Goal: Task Accomplishment & Management: Manage account settings

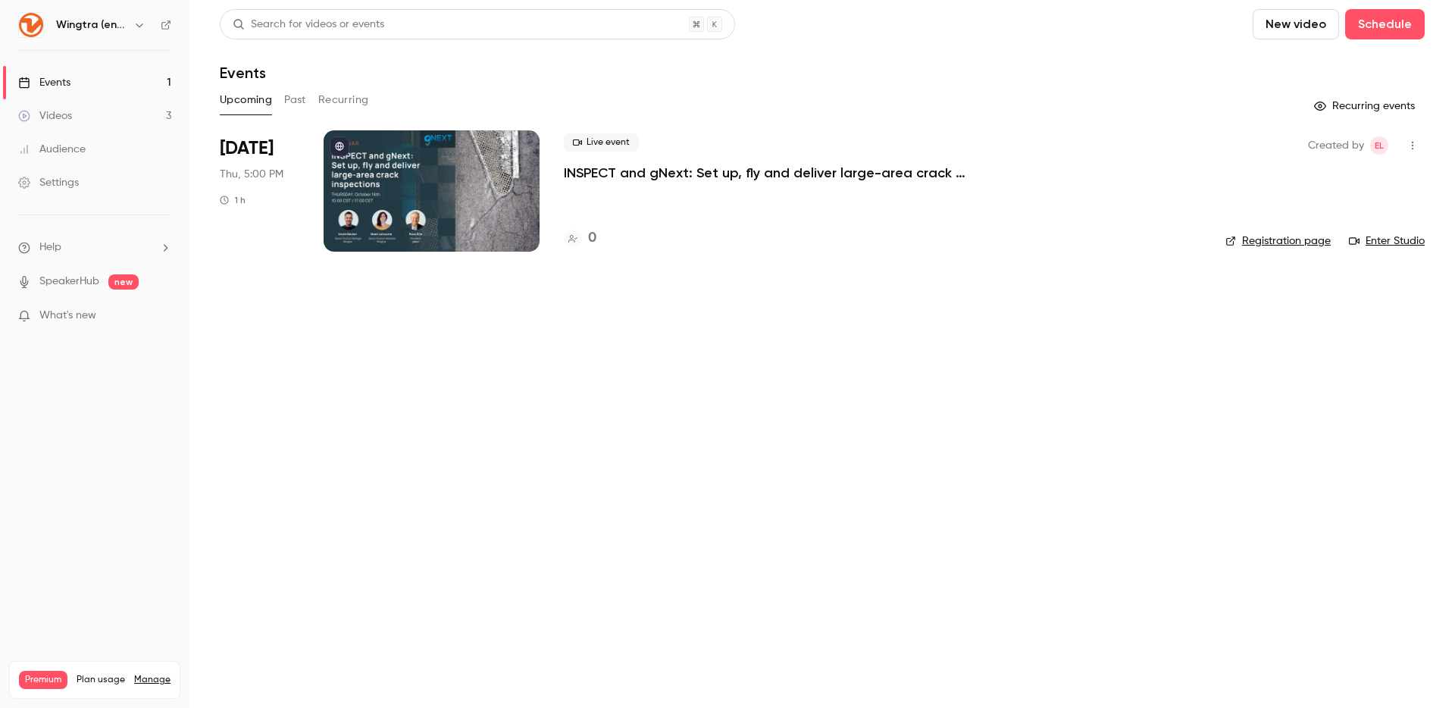
click at [92, 25] on h6 "Wingtra (english)" at bounding box center [91, 24] width 71 height 15
click at [137, 25] on icon "button" at bounding box center [139, 25] width 12 height 12
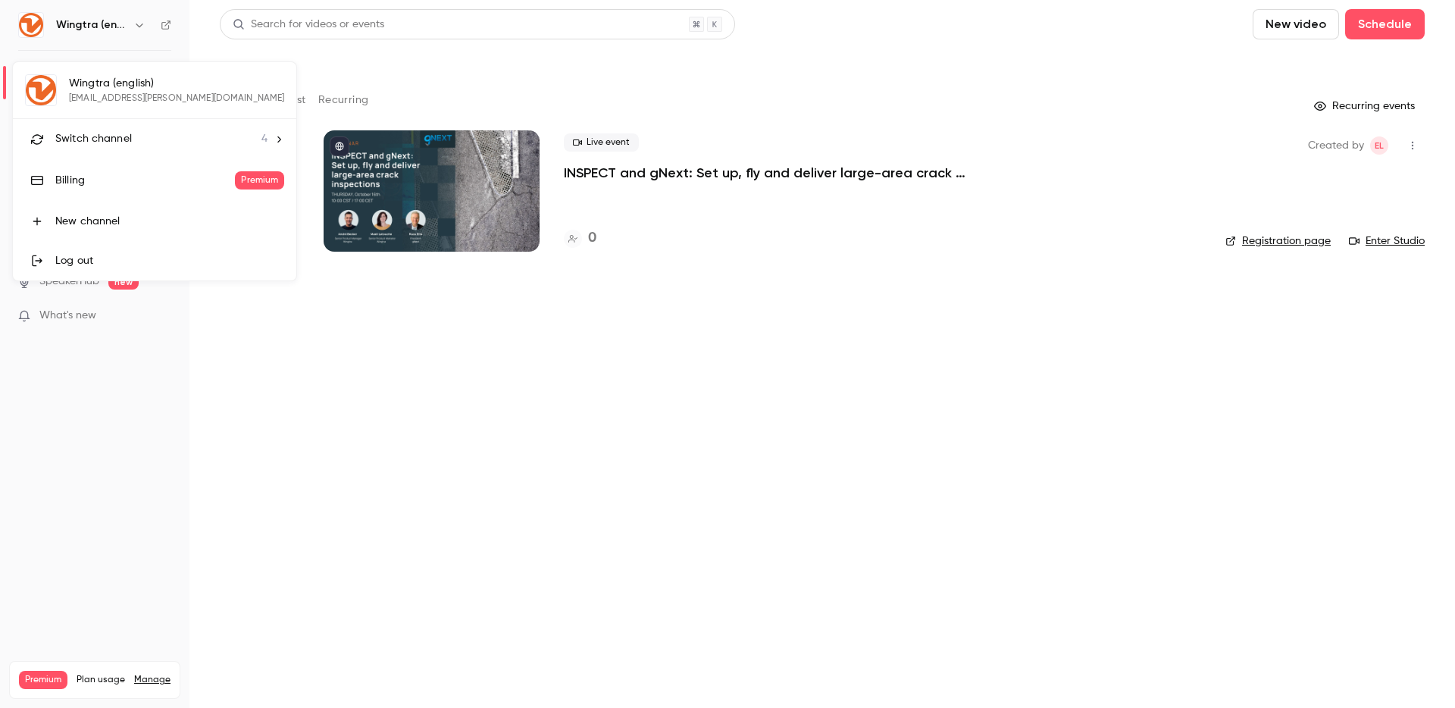
click at [140, 142] on div "Switch channel 4" at bounding box center [161, 139] width 212 height 16
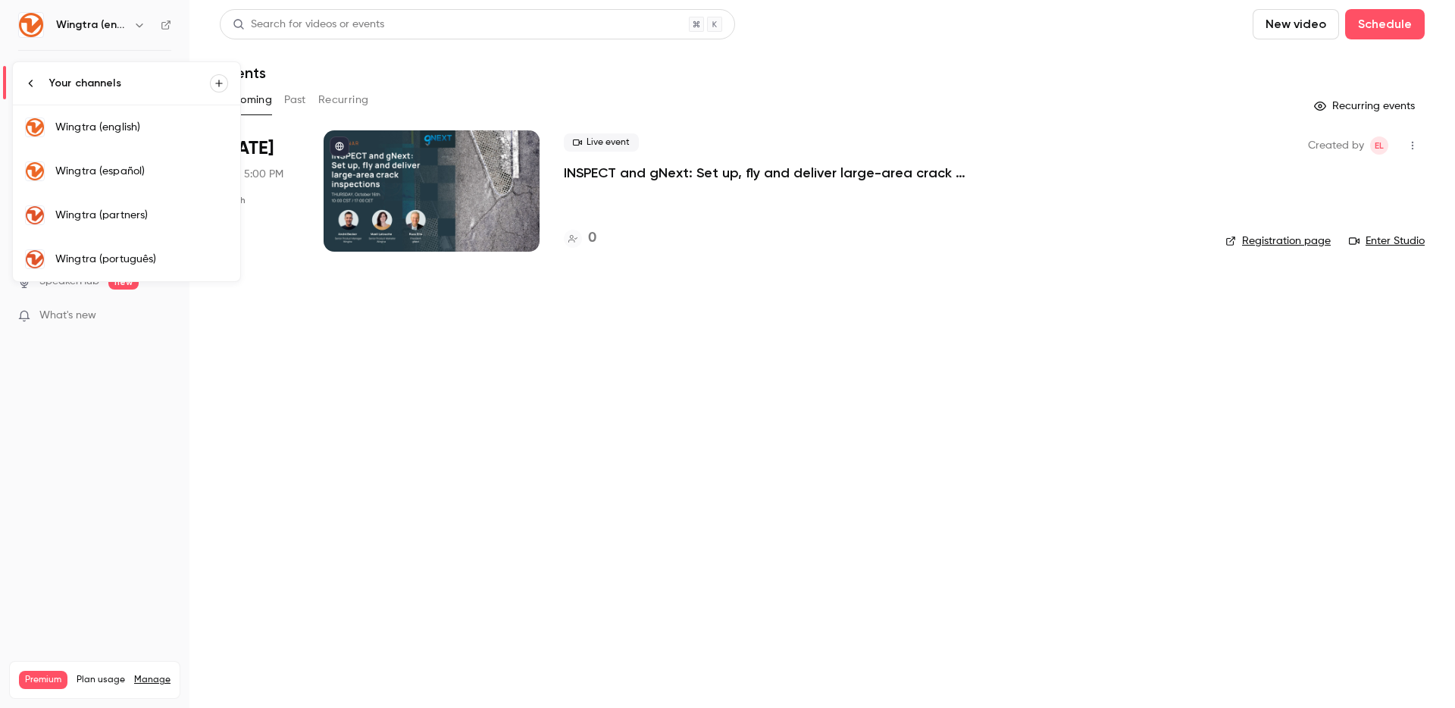
click at [149, 220] on div "Wingtra (partners)" at bounding box center [141, 215] width 173 height 15
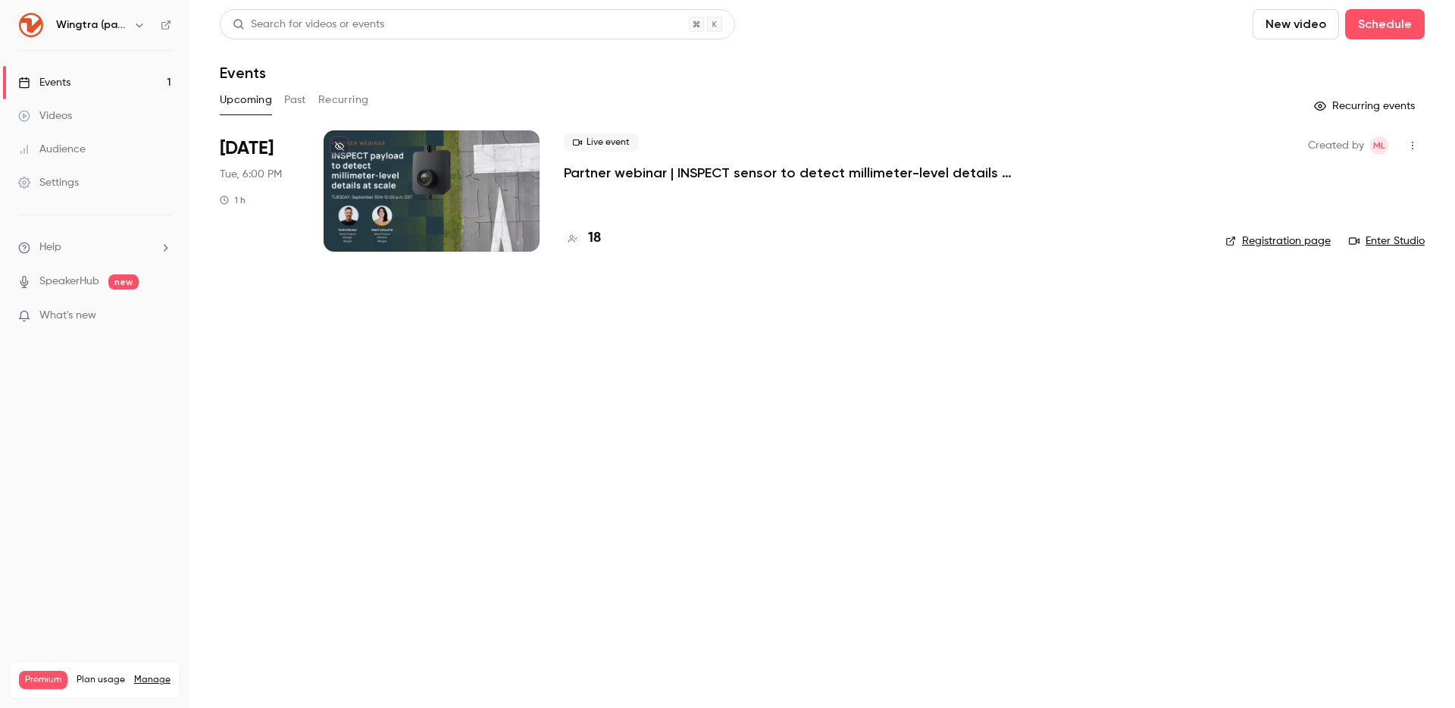
click at [1411, 142] on icon "button" at bounding box center [1412, 145] width 12 height 11
click at [1343, 260] on div "Duplicate" at bounding box center [1353, 262] width 115 height 15
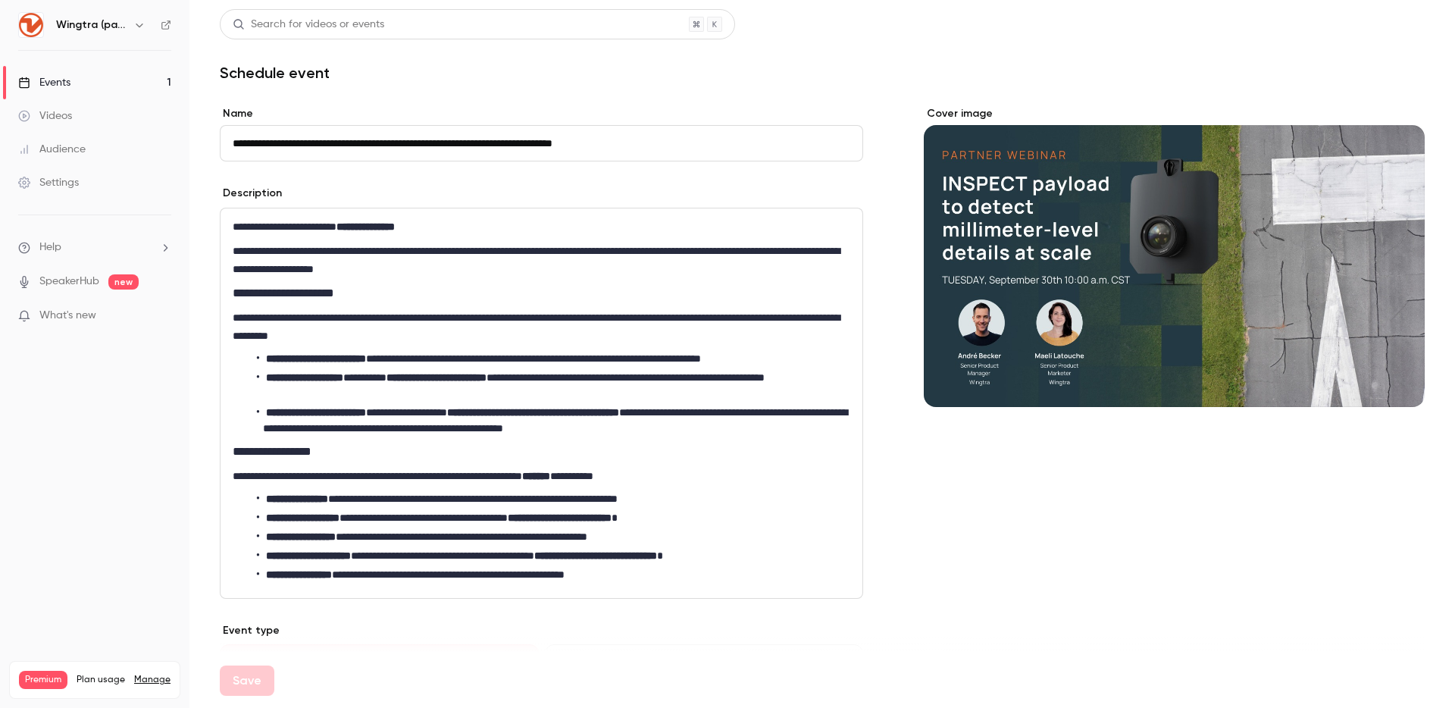
drag, startPoint x: 293, startPoint y: 142, endPoint x: 273, endPoint y: 142, distance: 20.5
click at [291, 142] on input "**********" at bounding box center [541, 143] width 643 height 36
drag, startPoint x: 274, startPoint y: 142, endPoint x: 202, endPoint y: 140, distance: 71.2
click at [202, 140] on main "**********" at bounding box center [821, 354] width 1265 height 708
drag, startPoint x: 453, startPoint y: 145, endPoint x: 427, endPoint y: 145, distance: 26.5
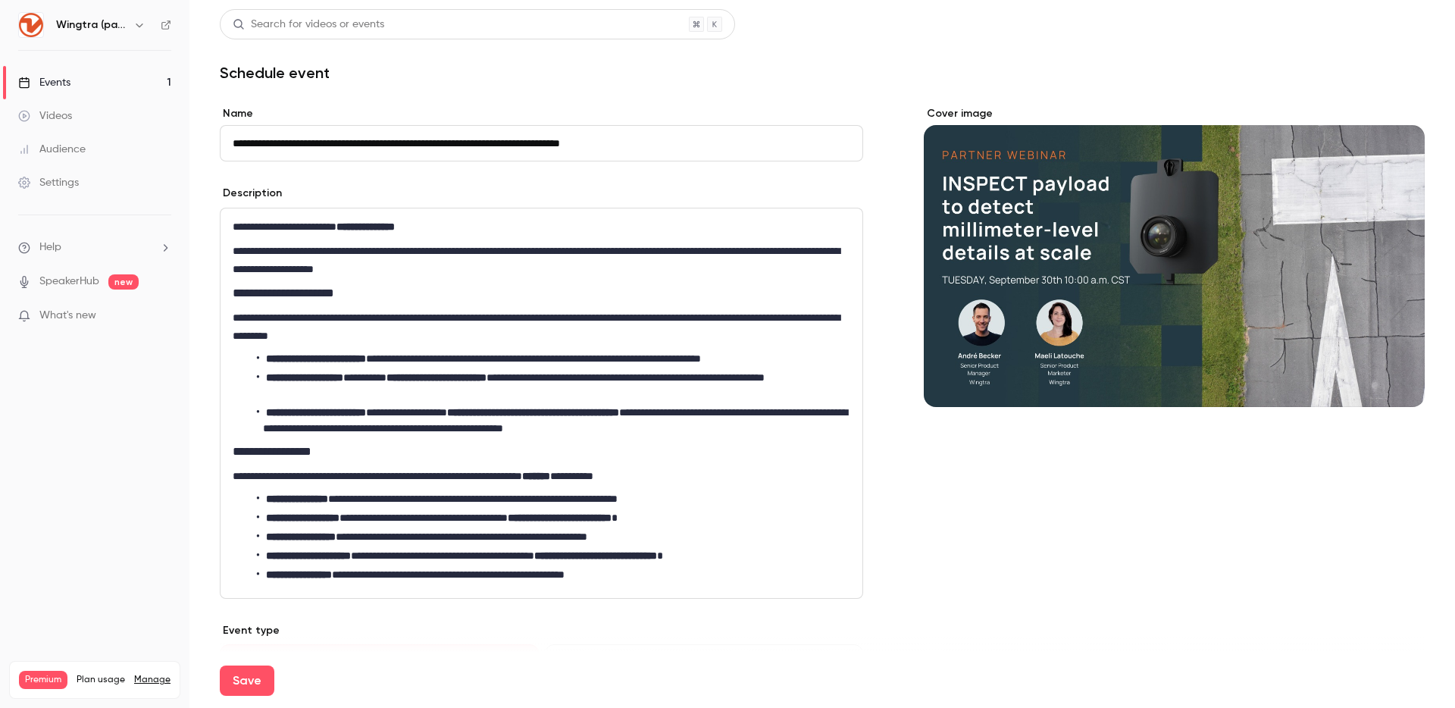
click at [427, 145] on input "**********" at bounding box center [541, 143] width 643 height 36
click at [606, 102] on section "**********" at bounding box center [822, 651] width 1205 height 1126
click at [249, 683] on button "Save" at bounding box center [247, 680] width 55 height 30
type input "**********"
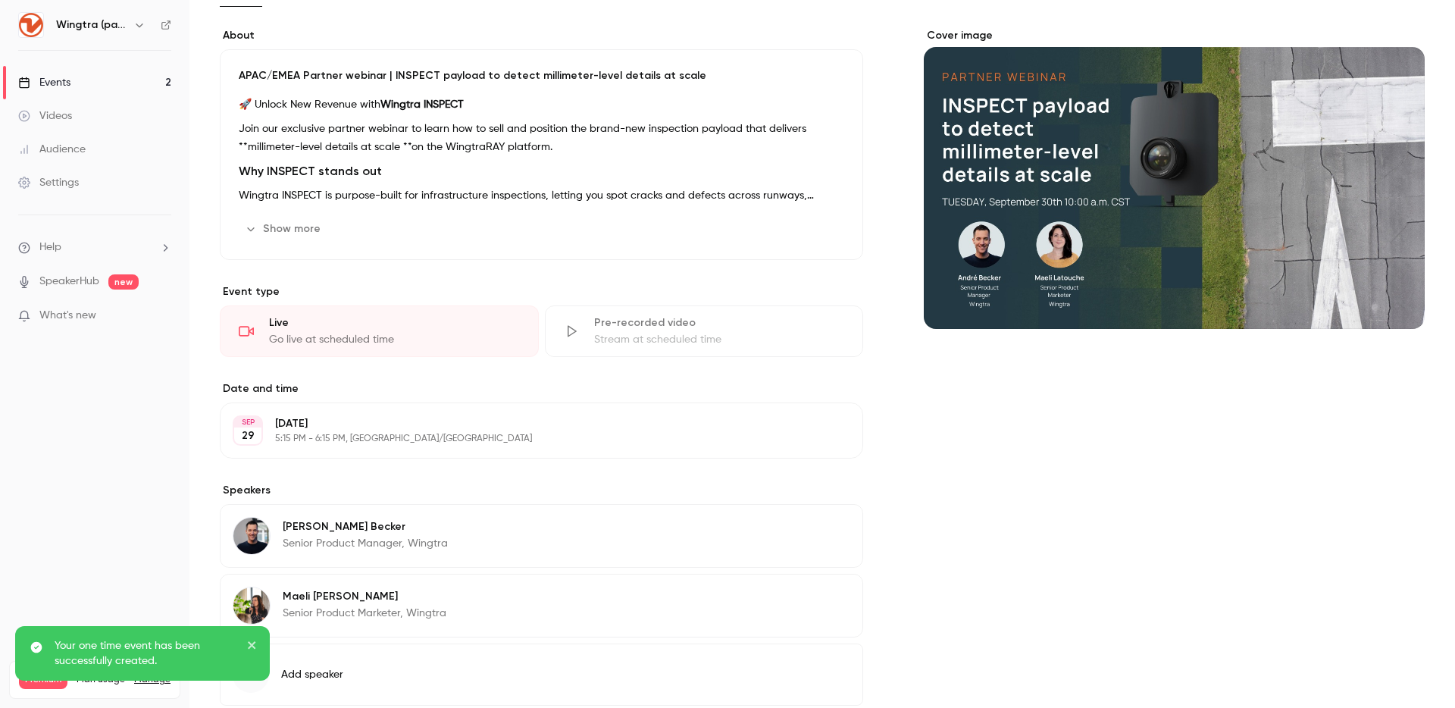
scroll to position [200, 0]
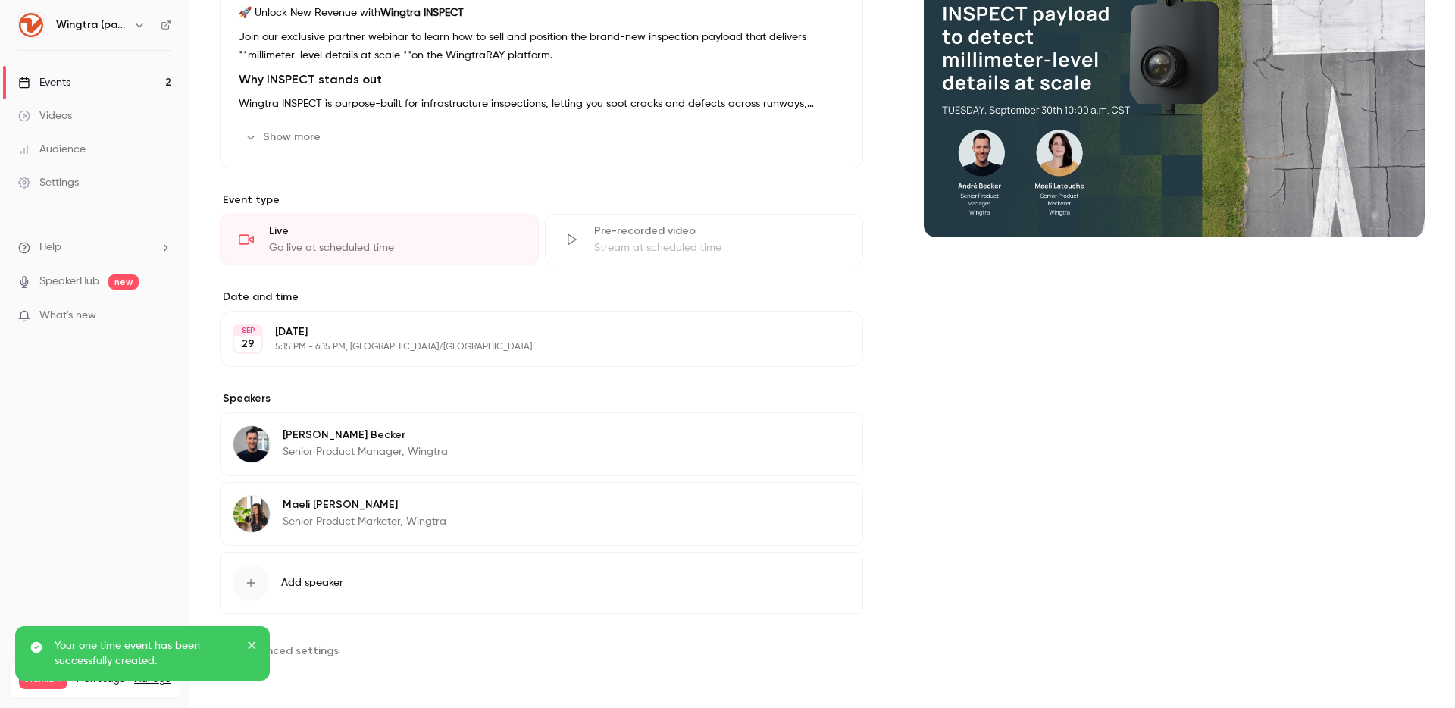
click at [364, 344] on p "5:15 PM - 6:15 PM, [GEOGRAPHIC_DATA]/[GEOGRAPHIC_DATA]" at bounding box center [529, 347] width 508 height 12
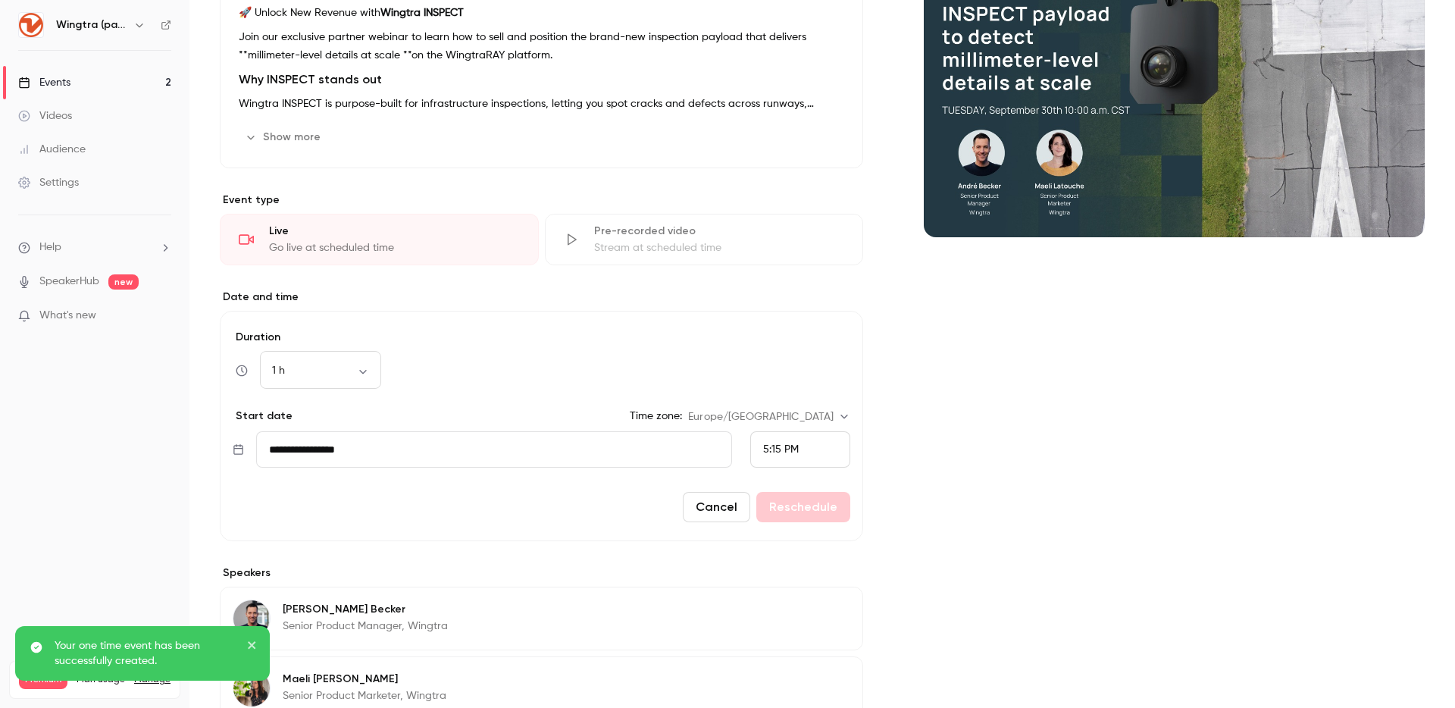
click at [355, 436] on input "**********" at bounding box center [494, 449] width 476 height 36
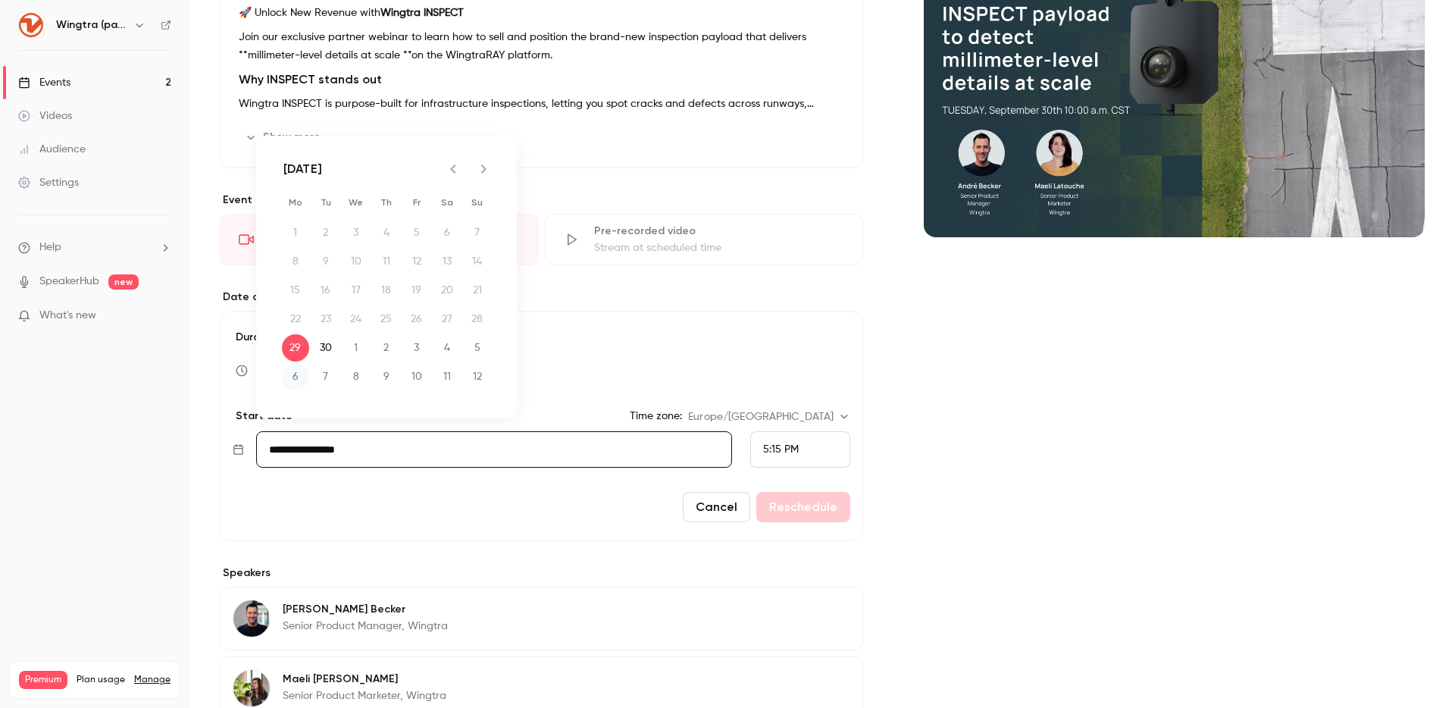
click at [293, 379] on button "6" at bounding box center [295, 376] width 27 height 27
type input "**********"
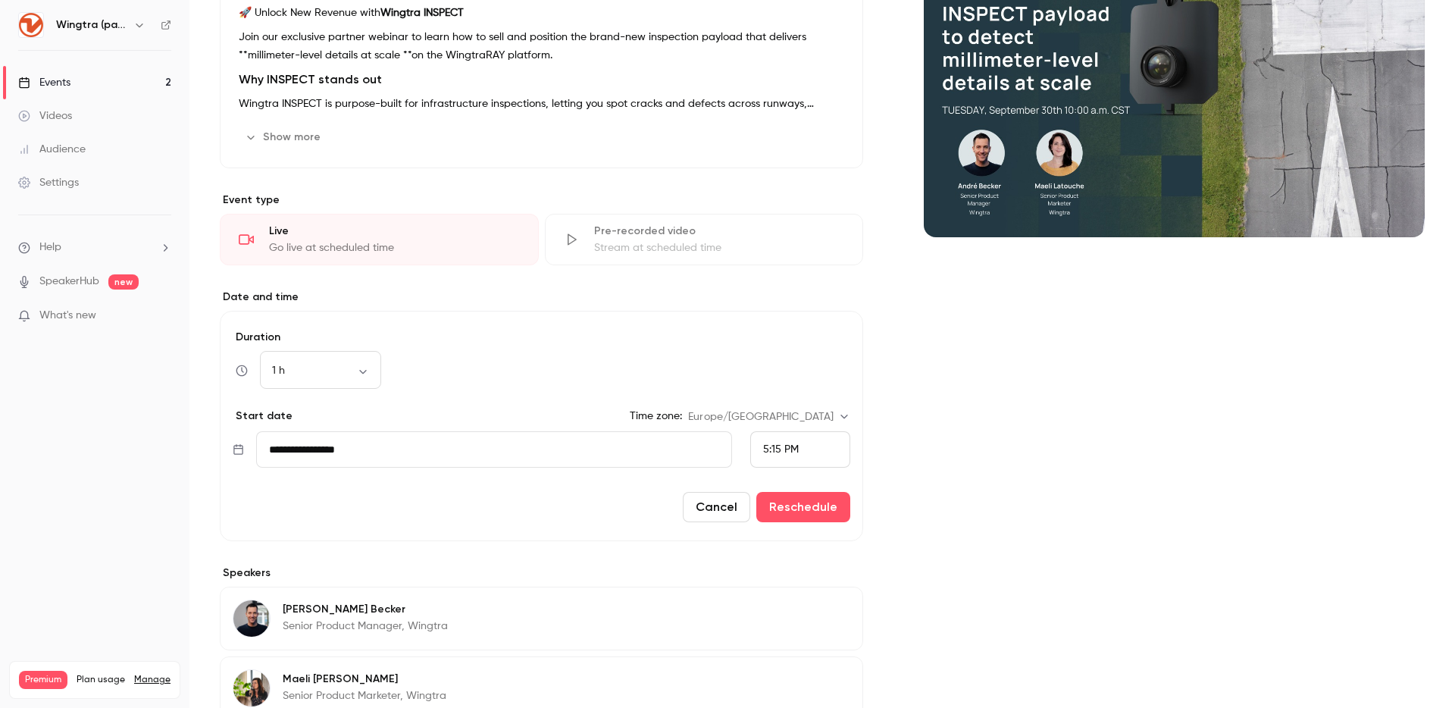
click at [773, 450] on span "5:15 PM" at bounding box center [781, 449] width 36 height 11
click at [788, 223] on span "10:00 AM" at bounding box center [785, 224] width 45 height 11
click at [812, 502] on button "Reschedule" at bounding box center [803, 507] width 94 height 30
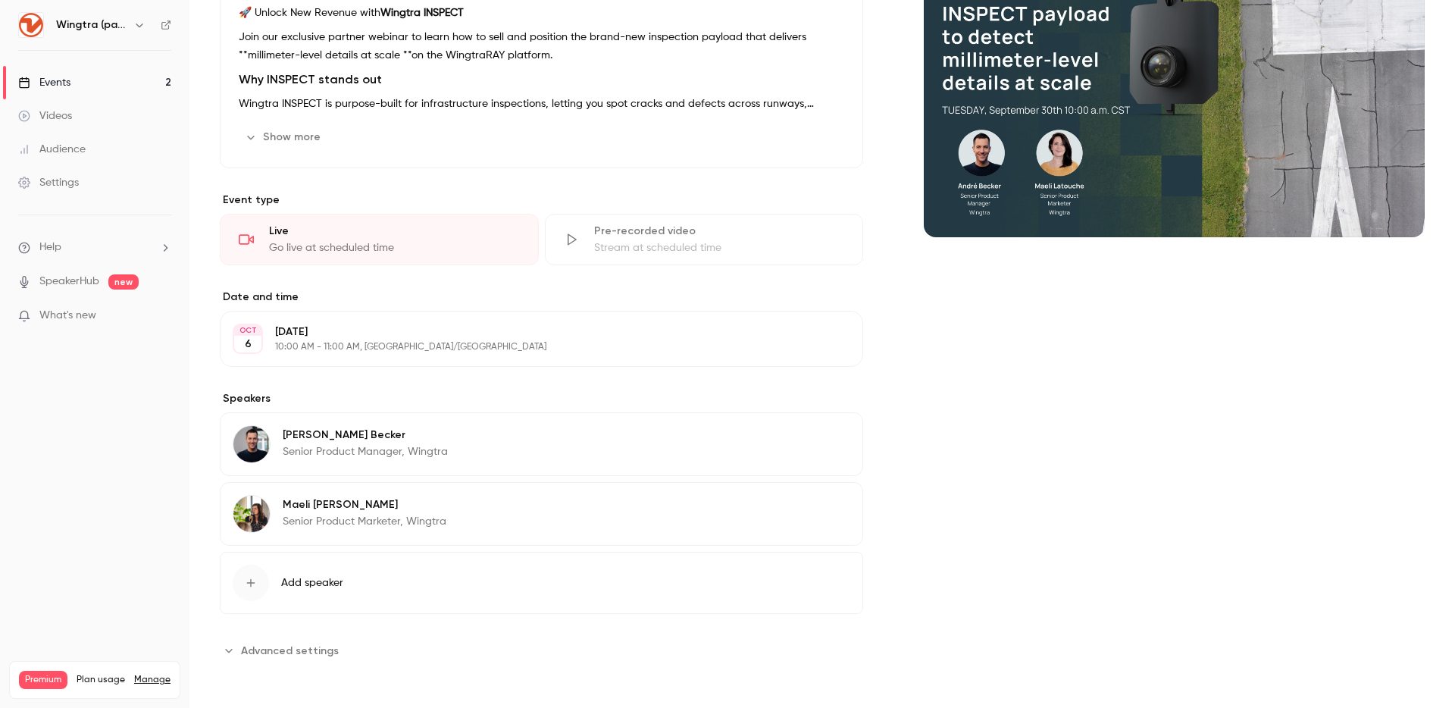
scroll to position [0, 0]
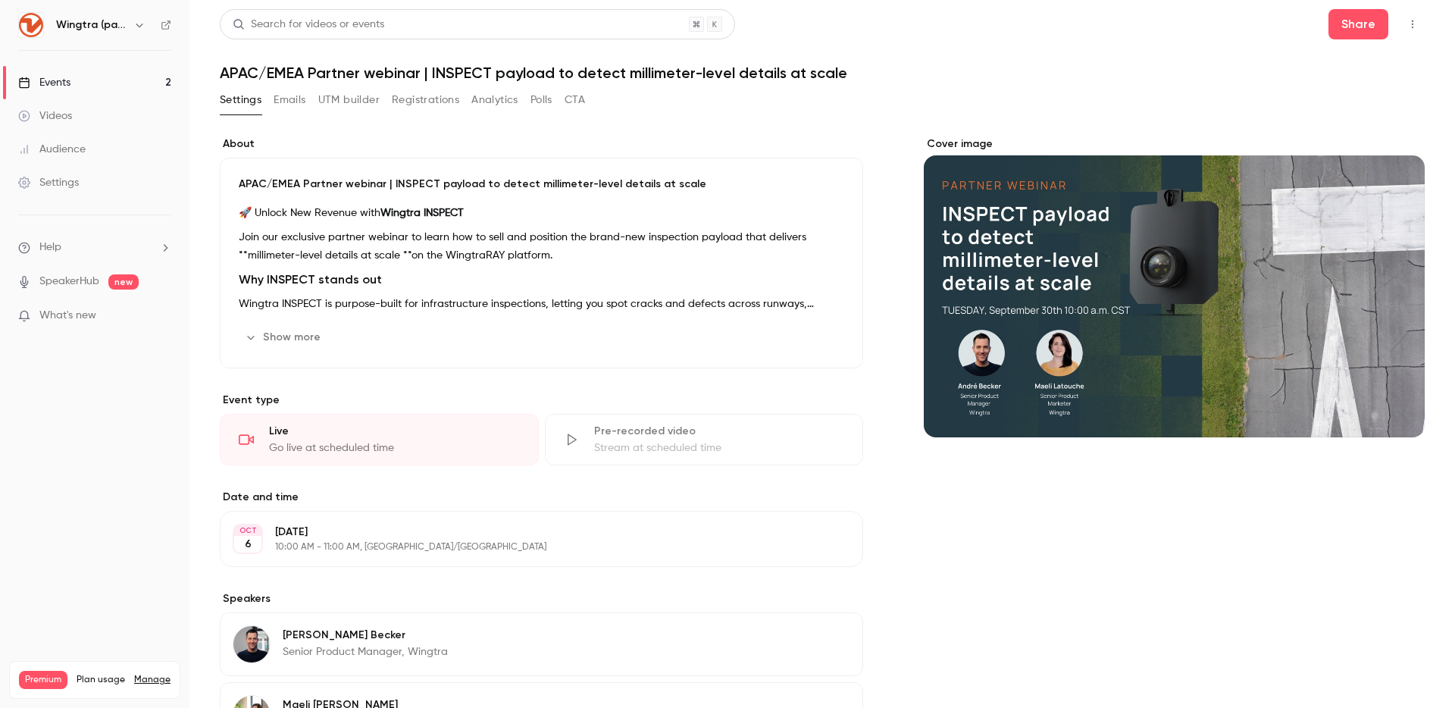
click at [441, 98] on button "Registrations" at bounding box center [425, 100] width 67 height 24
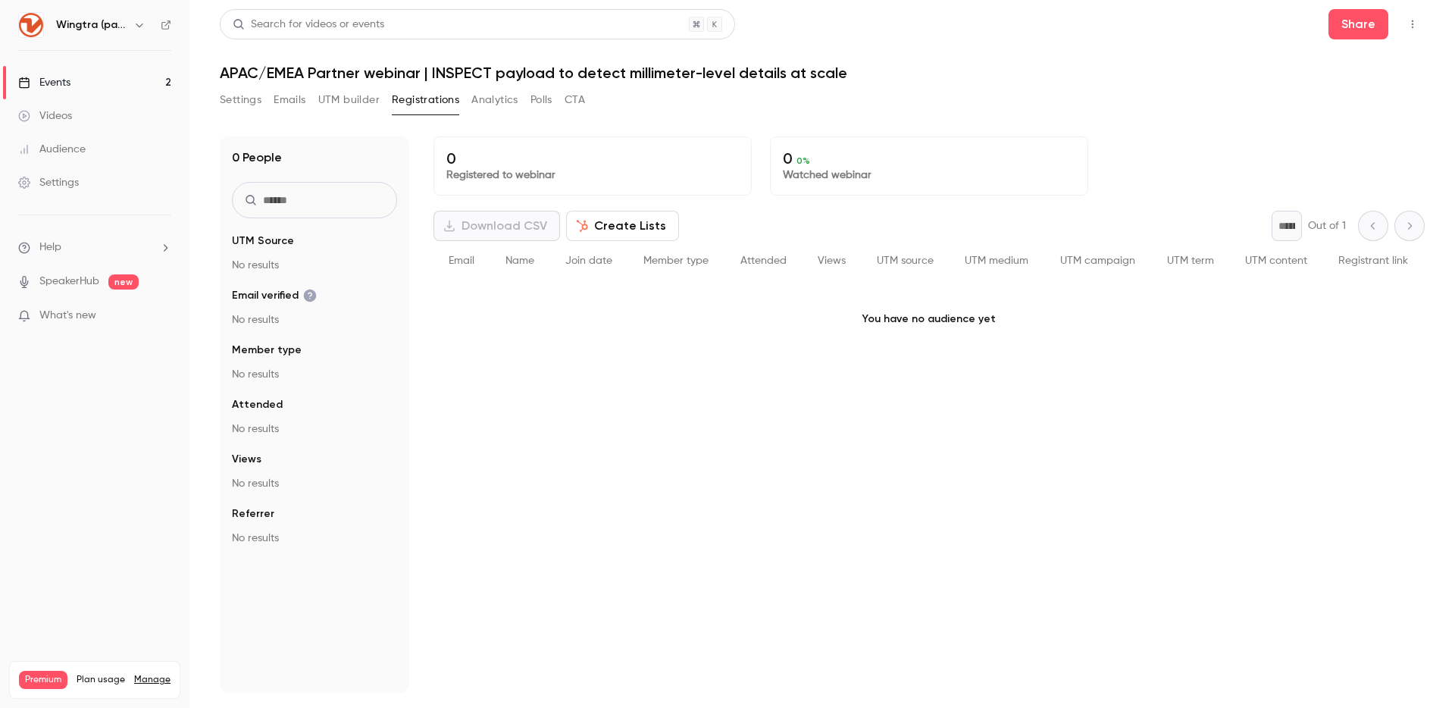
click at [124, 73] on link "Events 2" at bounding box center [94, 82] width 189 height 33
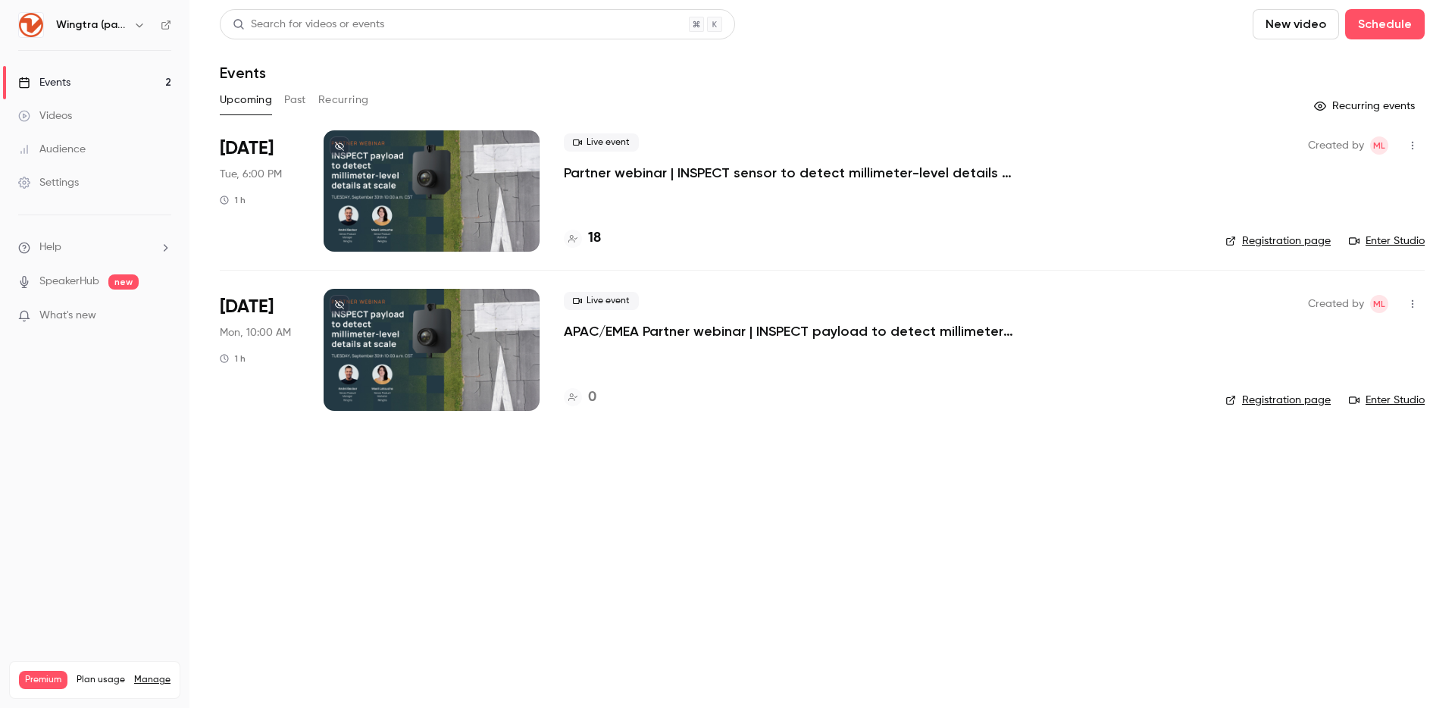
click at [841, 174] on p "Partner webinar | INSPECT sensor to detect millimeter-level details at scale" at bounding box center [791, 173] width 455 height 18
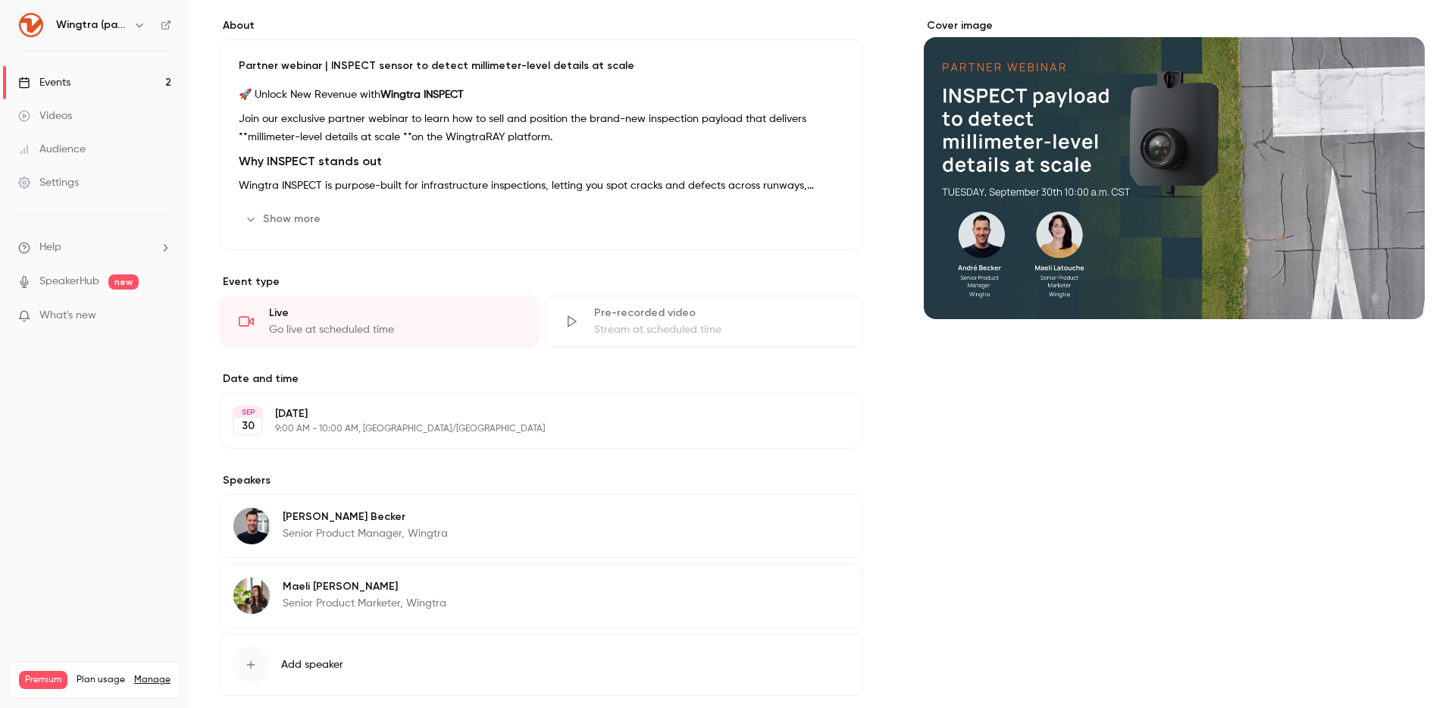
scroll to position [120, 0]
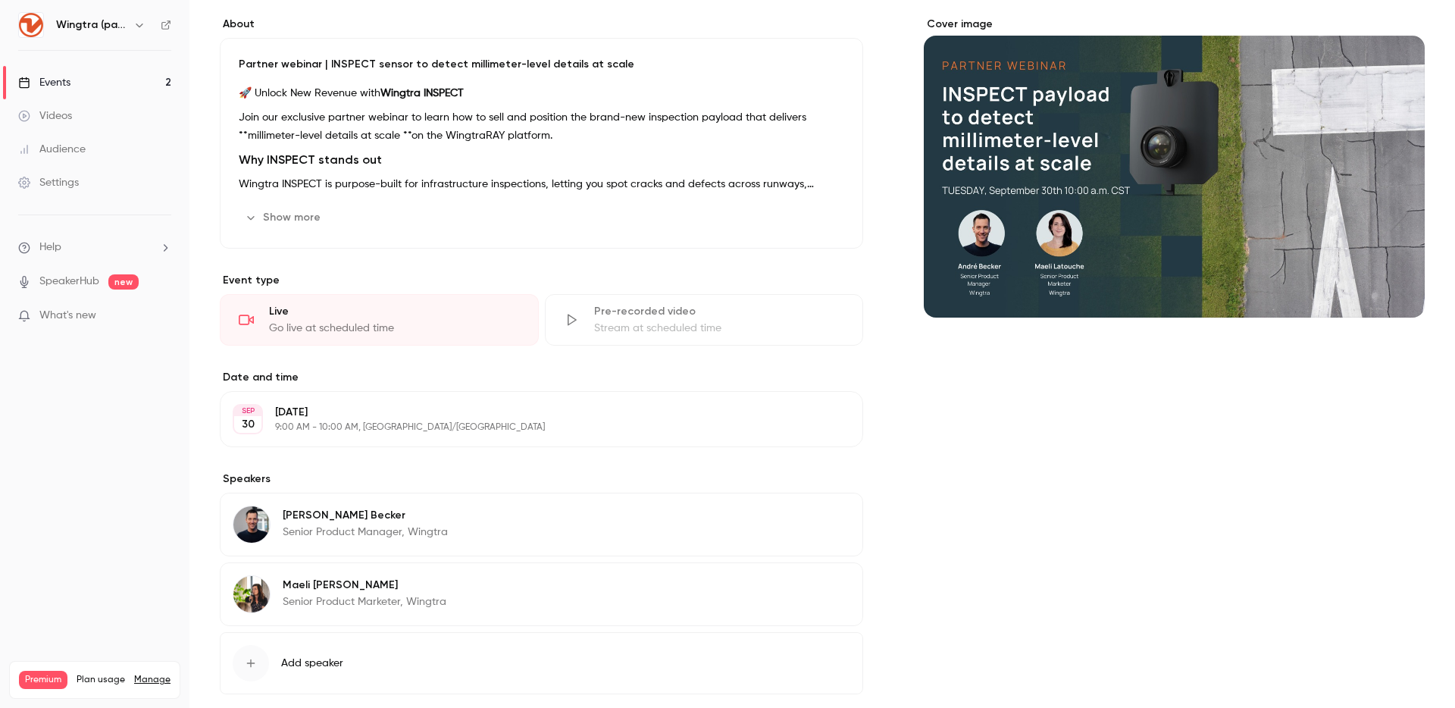
click at [274, 217] on button "Show more" at bounding box center [284, 217] width 91 height 24
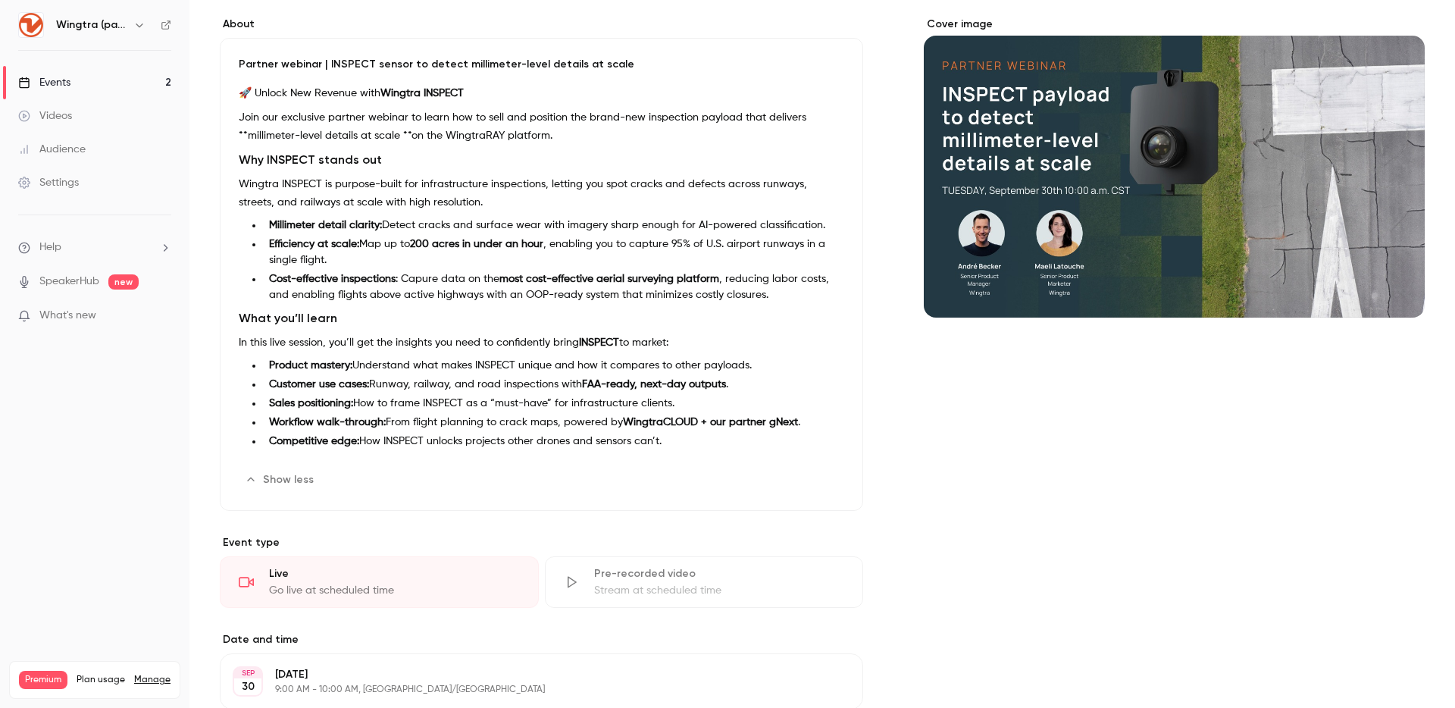
scroll to position [0, 0]
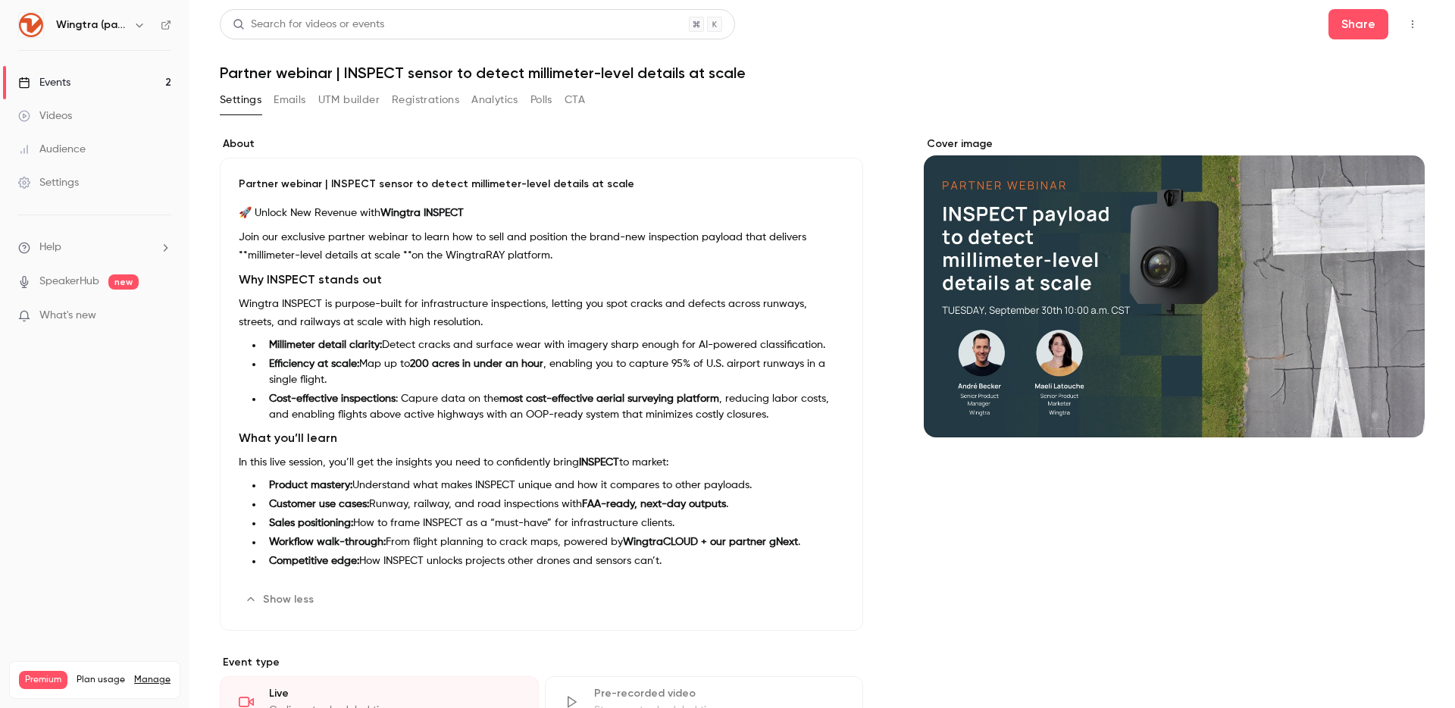
click at [1412, 23] on icon "button" at bounding box center [1413, 24] width 2 height 8
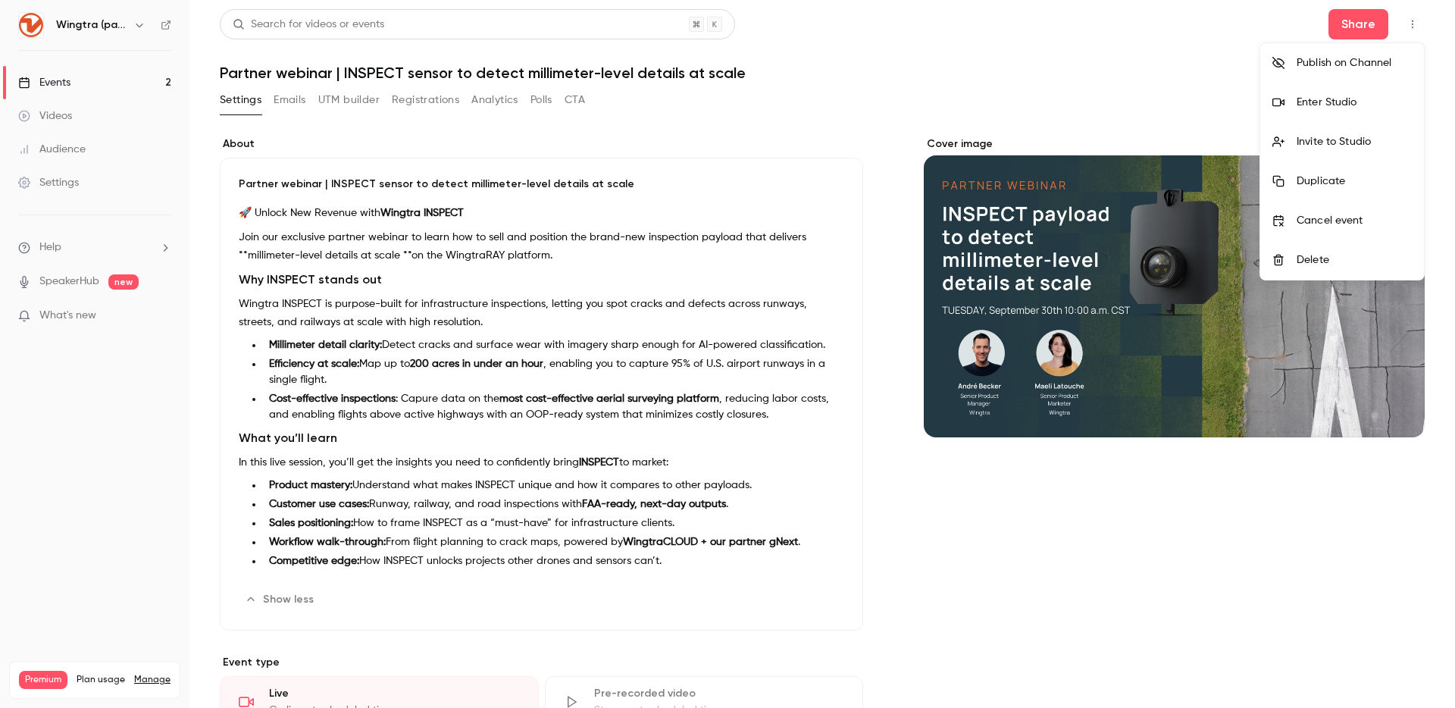
click at [405, 65] on div at bounding box center [727, 354] width 1455 height 708
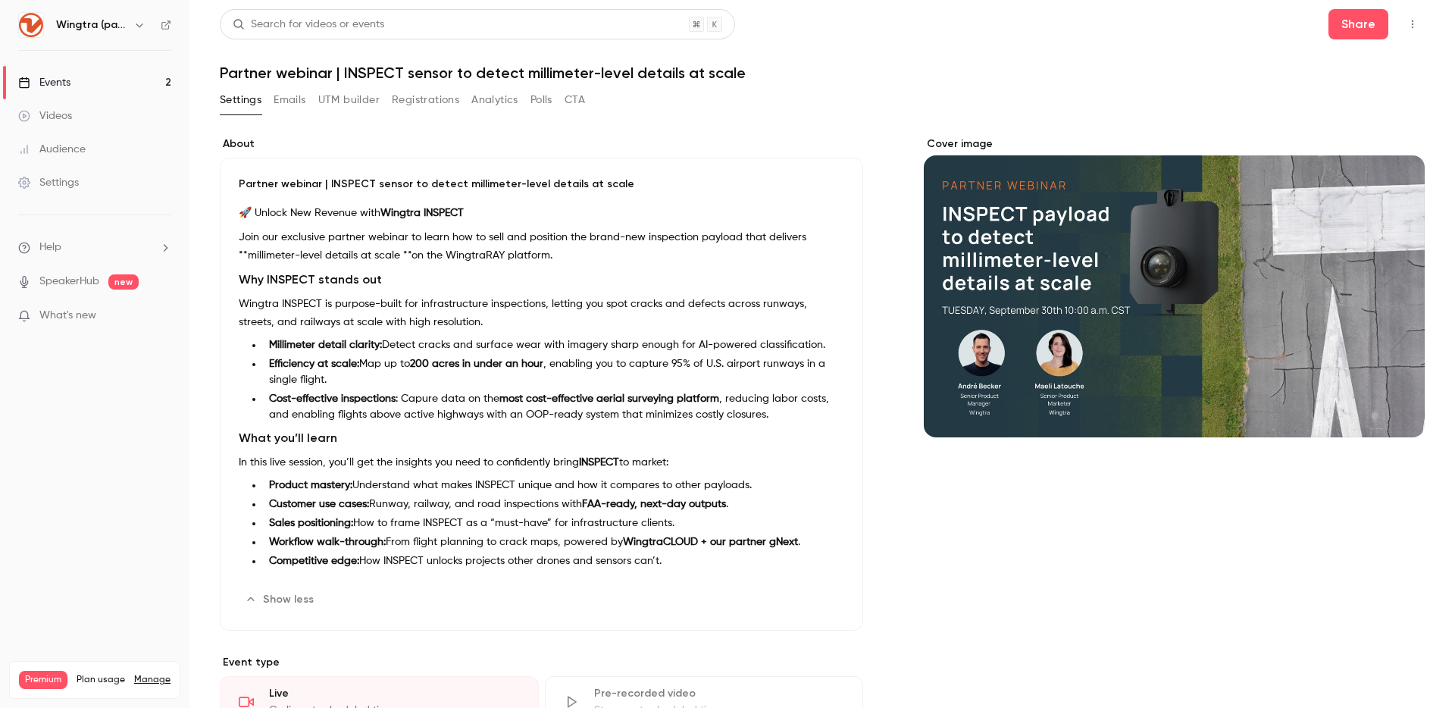
click at [420, 75] on h1 "Partner webinar | INSPECT sensor to detect millimeter-level details at scale" at bounding box center [822, 73] width 1205 height 18
click at [287, 98] on button "Emails" at bounding box center [290, 100] width 32 height 24
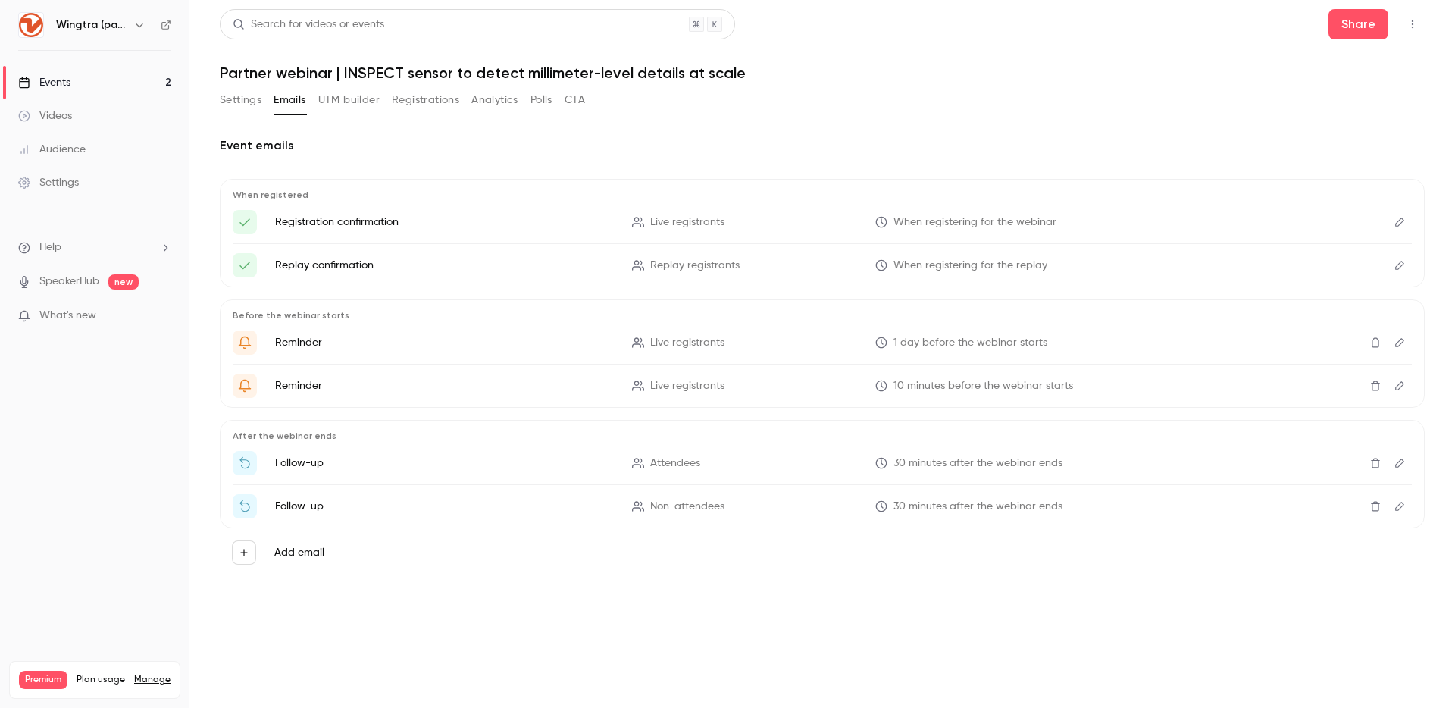
click at [369, 96] on button "UTM builder" at bounding box center [348, 100] width 61 height 24
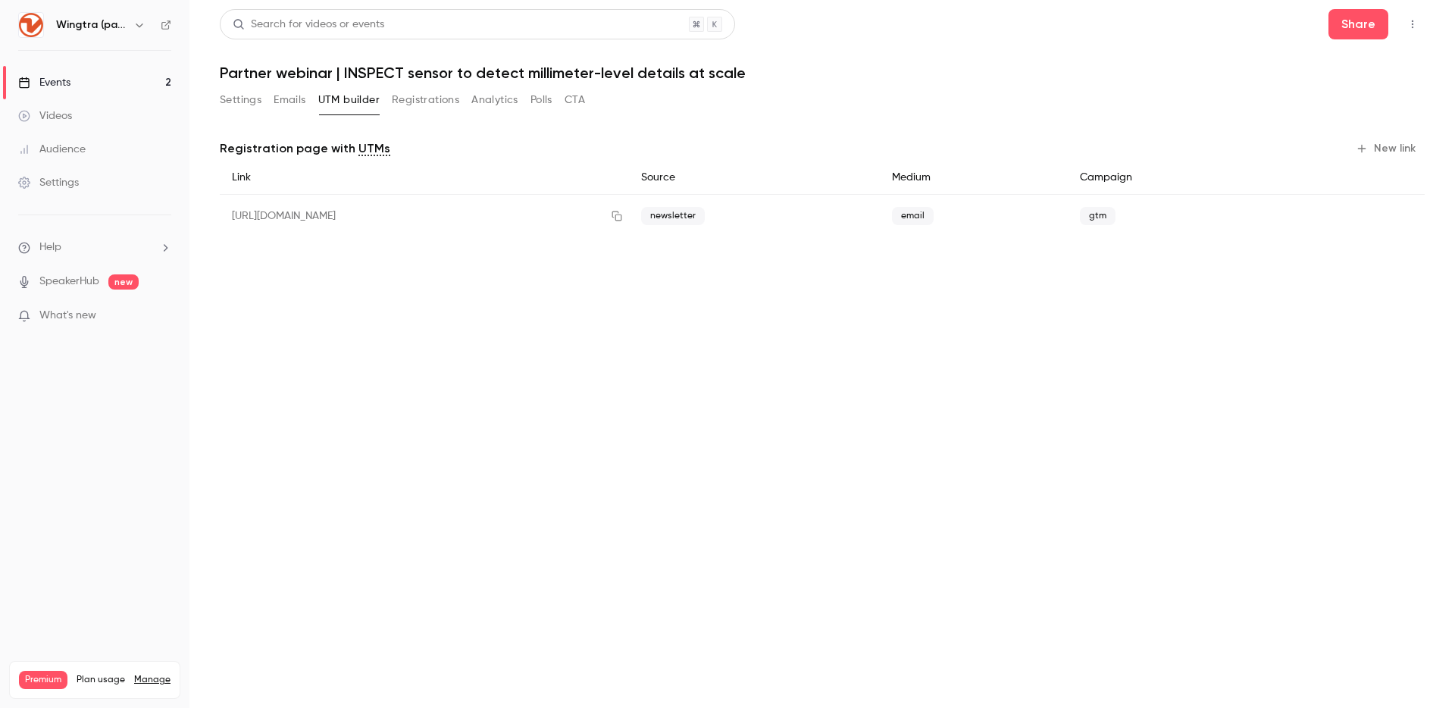
click at [414, 96] on button "Registrations" at bounding box center [425, 100] width 67 height 24
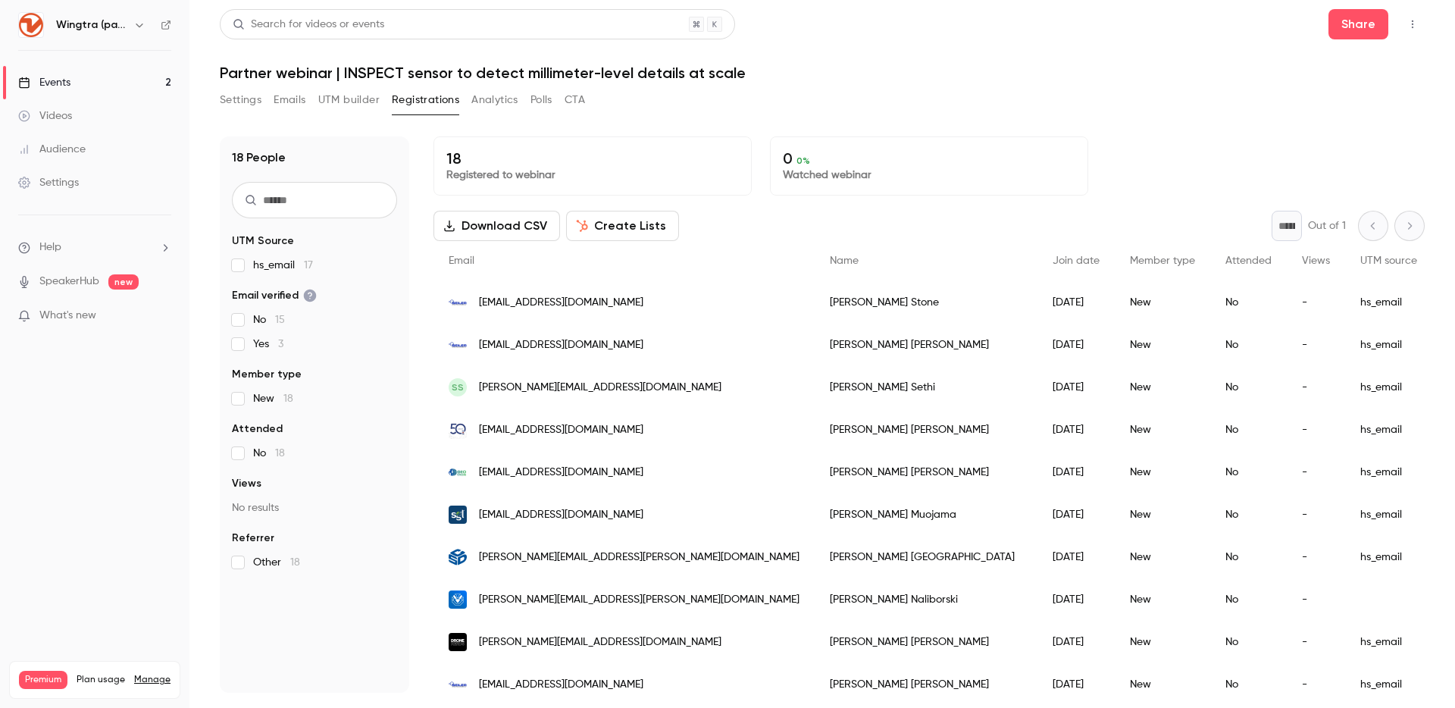
drag, startPoint x: 495, startPoint y: 99, endPoint x: 483, endPoint y: 100, distance: 11.4
click at [494, 99] on button "Analytics" at bounding box center [494, 100] width 47 height 24
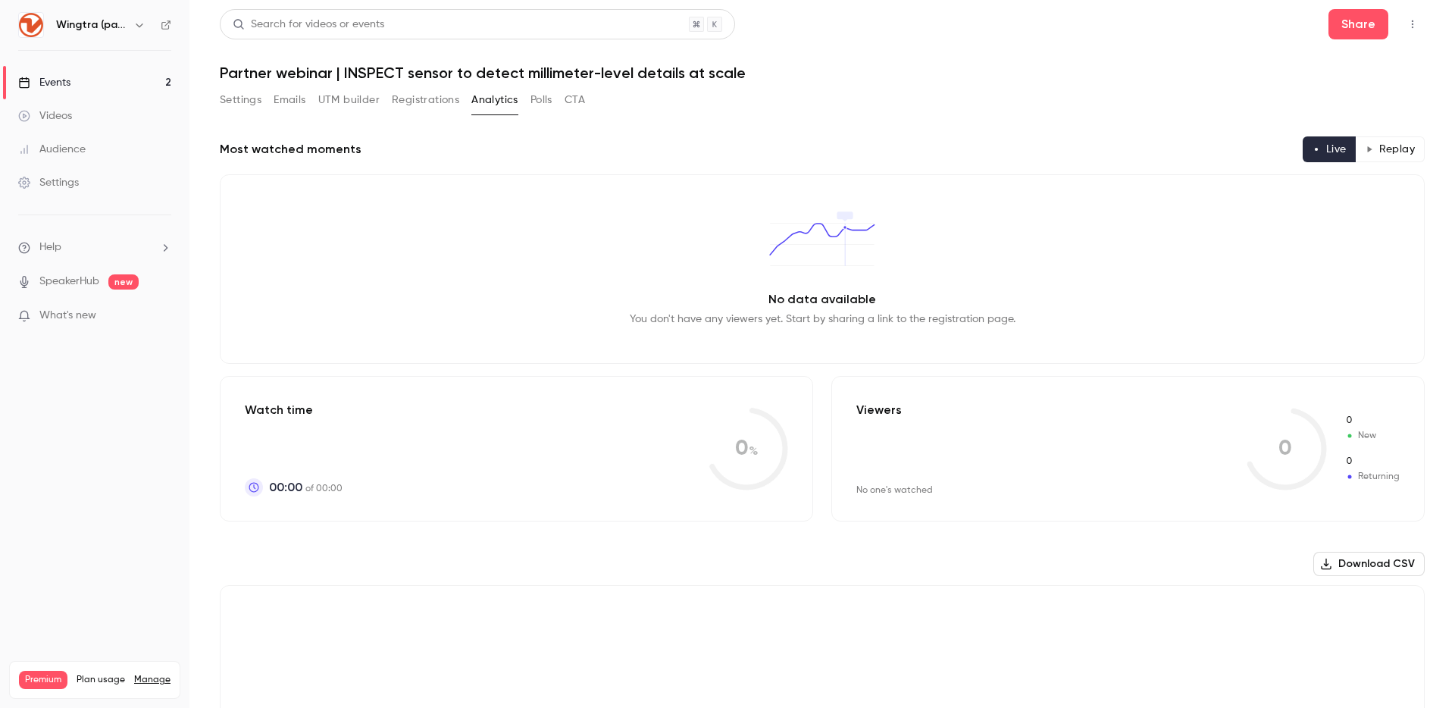
click at [543, 97] on button "Polls" at bounding box center [541, 100] width 22 height 24
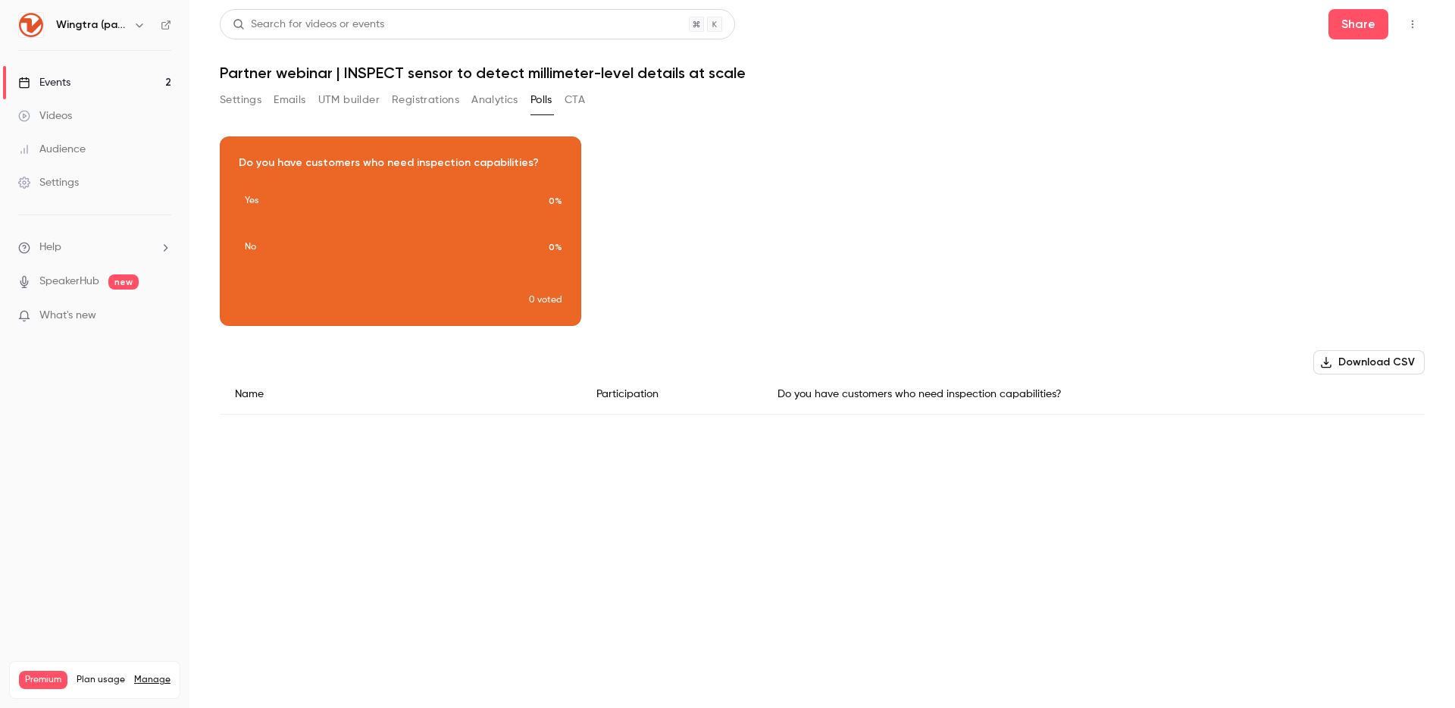
click at [587, 99] on div "Settings Emails UTM builder Registrations Analytics Polls CTA" at bounding box center [822, 103] width 1205 height 30
click at [237, 99] on button "Settings" at bounding box center [241, 100] width 42 height 24
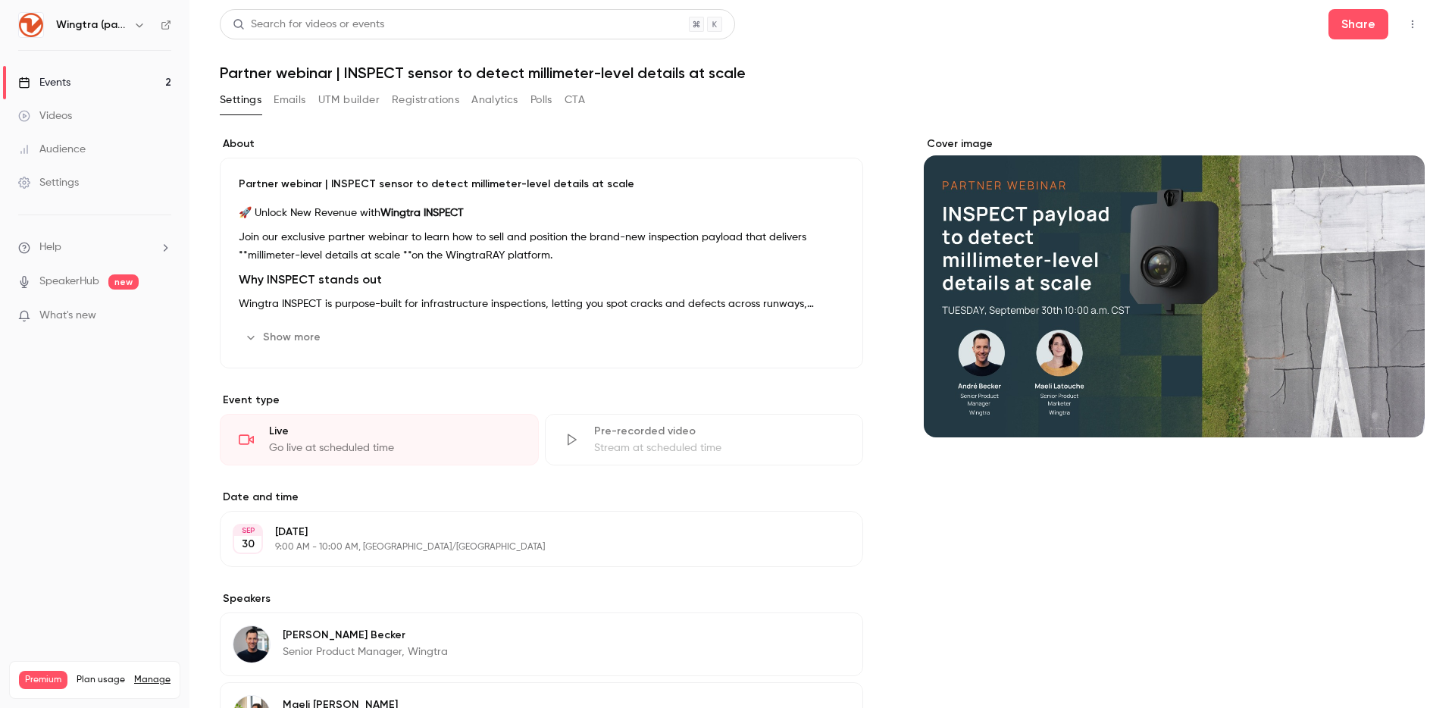
click at [1412, 15] on button "button" at bounding box center [1412, 24] width 24 height 24
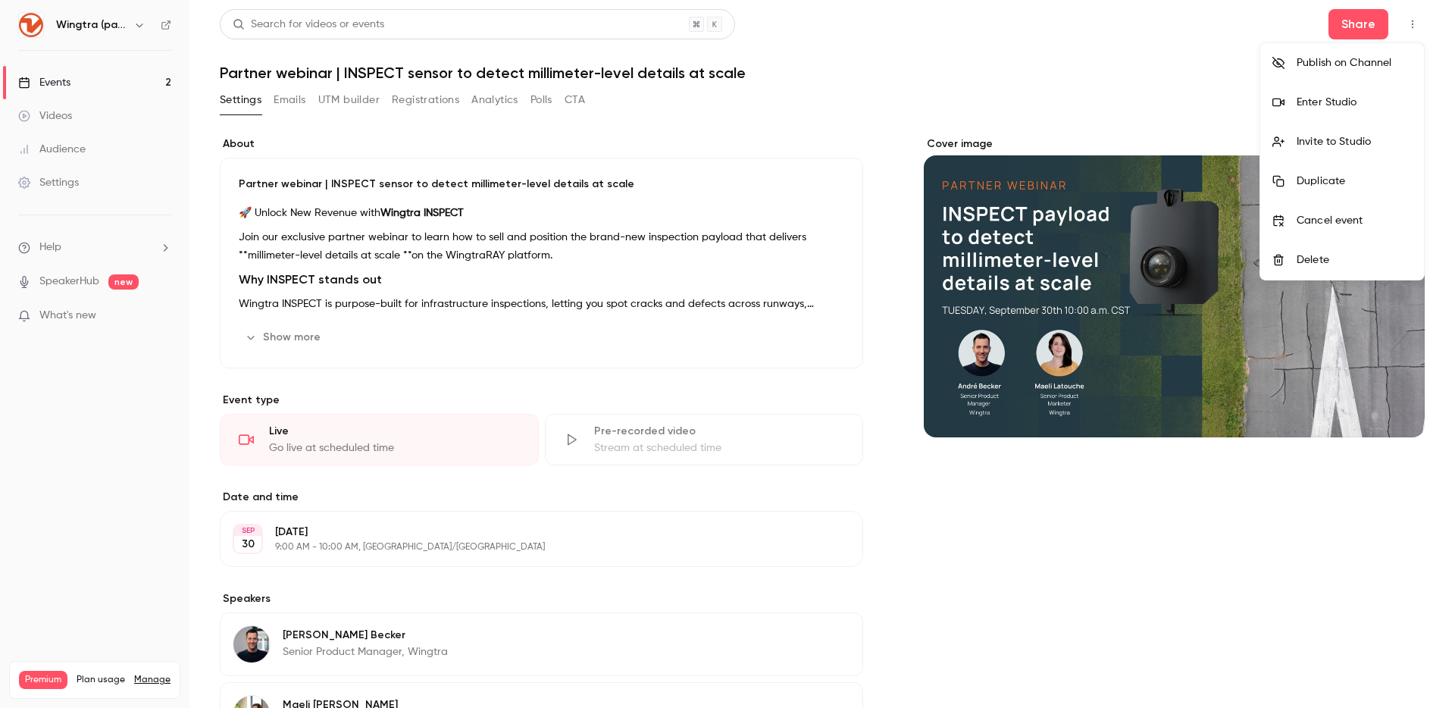
click at [443, 106] on div at bounding box center [727, 354] width 1455 height 708
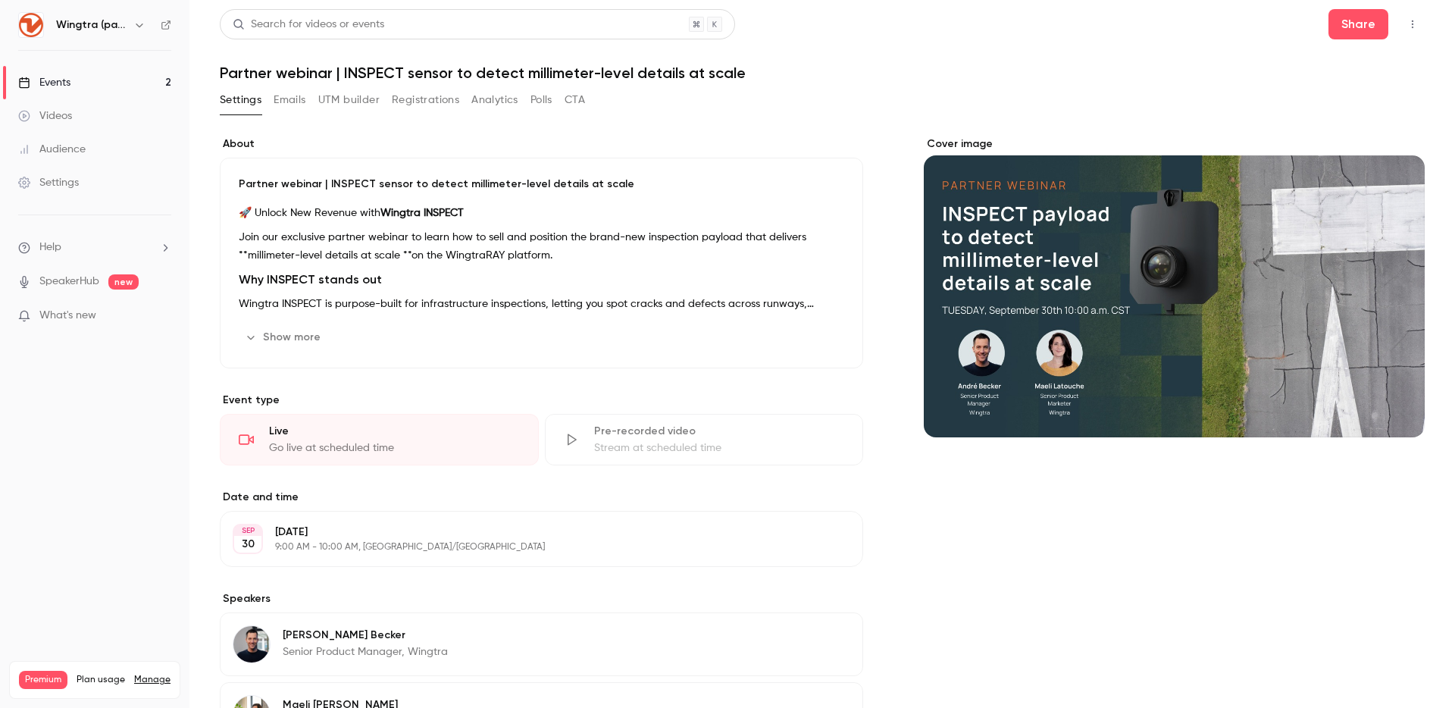
click at [374, 66] on h1 "Partner webinar | INSPECT sensor to detect millimeter-level details at scale" at bounding box center [822, 73] width 1205 height 18
click at [374, 65] on h1 "Partner webinar | INSPECT sensor to detect millimeter-level details at scale" at bounding box center [822, 73] width 1205 height 18
click at [297, 339] on button "Show more" at bounding box center [284, 337] width 91 height 24
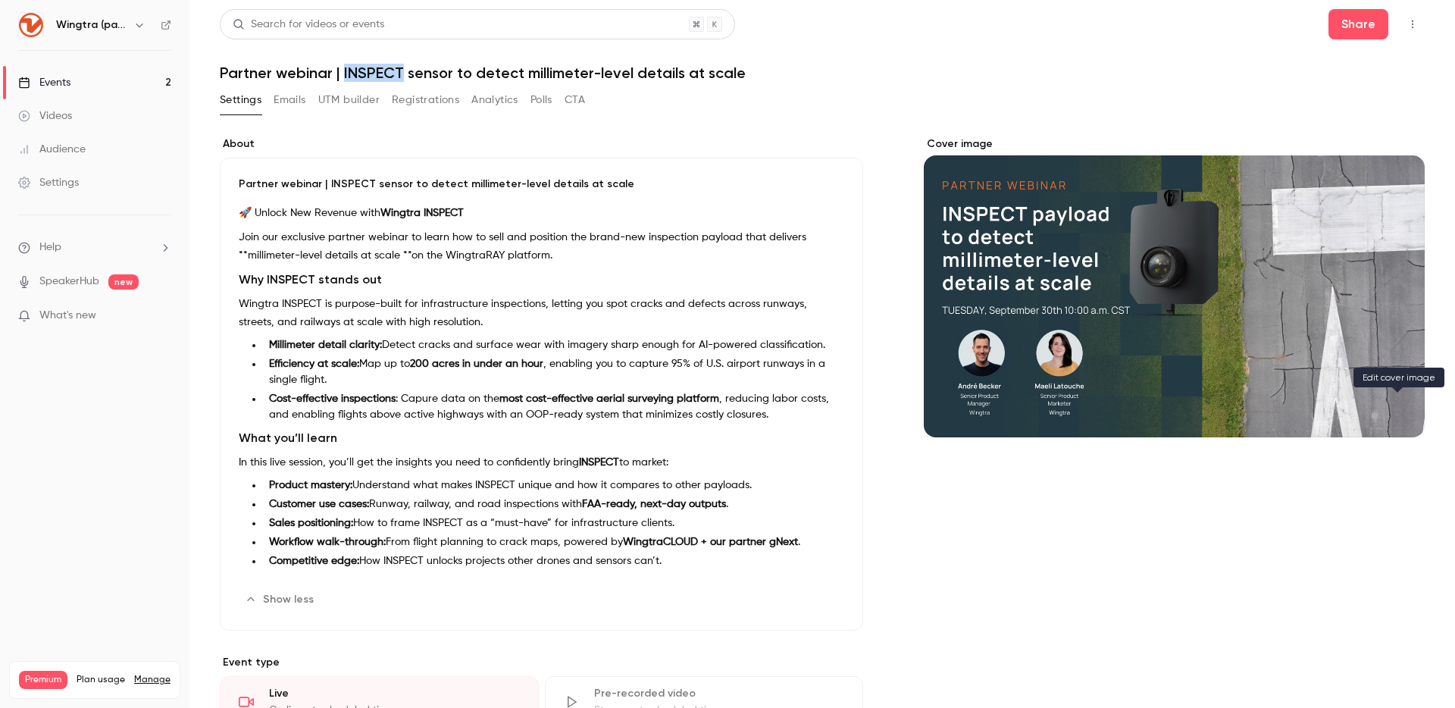
click at [1396, 413] on icon "Cover image" at bounding box center [1397, 410] width 17 height 12
click at [419, 69] on h1 "Partner webinar | INSPECT sensor to detect millimeter-level details at scale" at bounding box center [822, 73] width 1205 height 18
click at [337, 68] on h1 "Partner webinar | INSPECT sensor to detect millimeter-level details at scale" at bounding box center [822, 73] width 1205 height 18
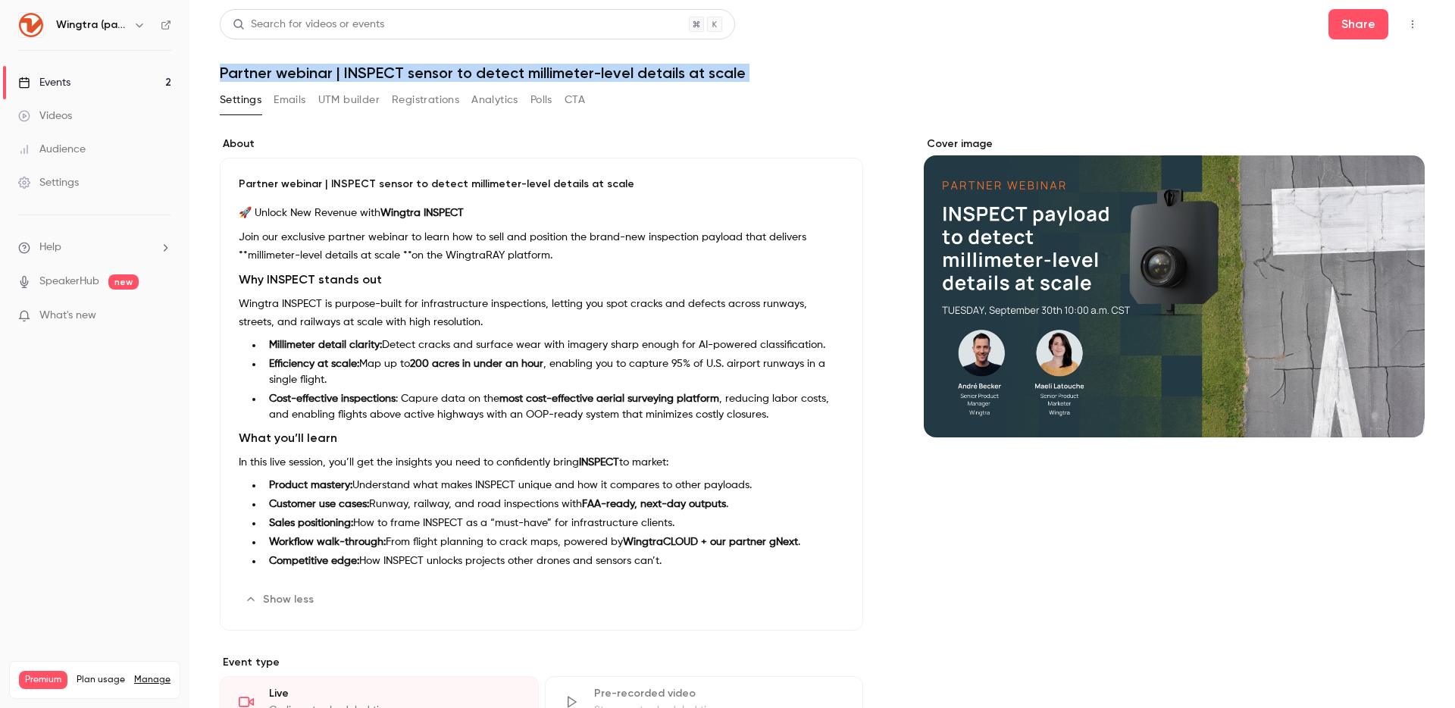
click at [336, 68] on h1 "Partner webinar | INSPECT sensor to detect millimeter-level details at scale" at bounding box center [822, 73] width 1205 height 18
click at [33, 83] on div "Events" at bounding box center [44, 82] width 52 height 15
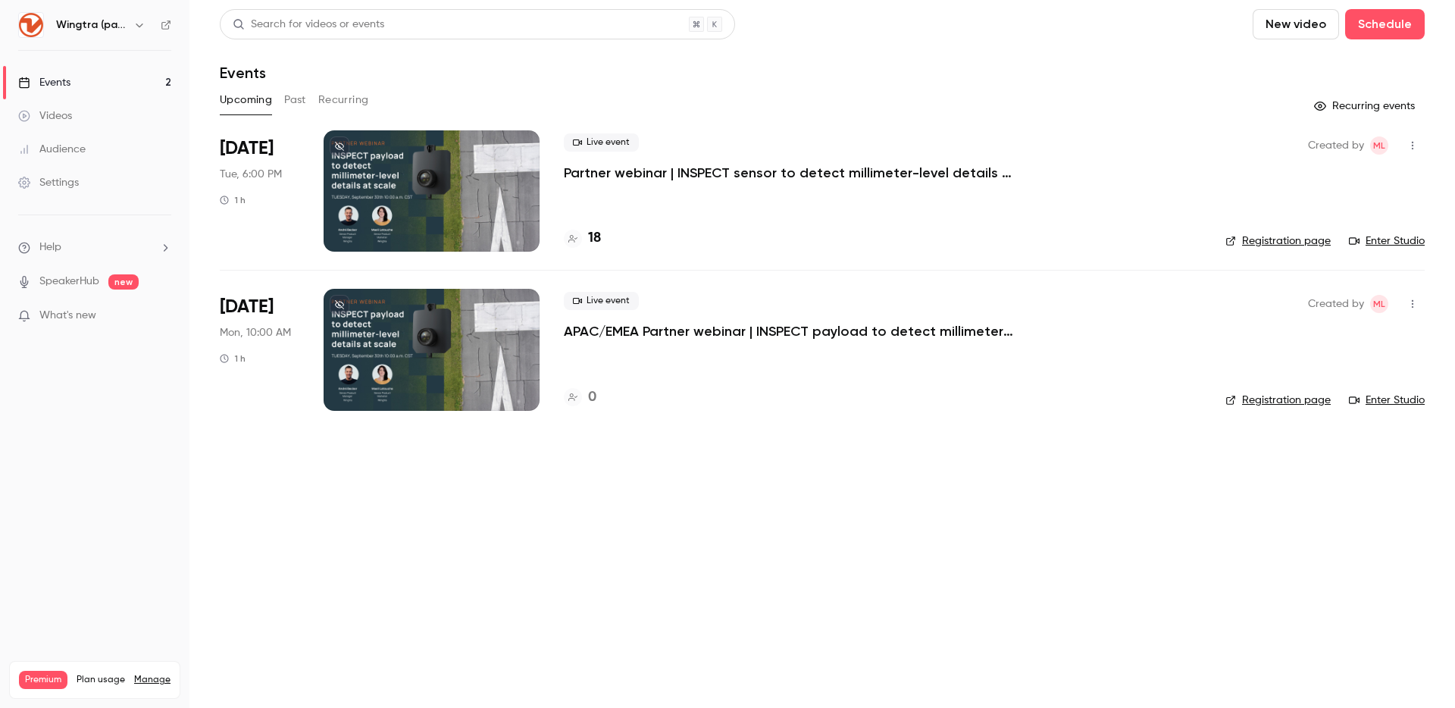
click at [1409, 142] on icon "button" at bounding box center [1412, 145] width 12 height 11
drag, startPoint x: 1056, startPoint y: 127, endPoint x: 987, endPoint y: 152, distance: 73.3
click at [1052, 128] on div at bounding box center [727, 354] width 1455 height 708
click at [949, 172] on p "Partner webinar | INSPECT sensor to detect millimeter-level details at scale" at bounding box center [791, 173] width 455 height 18
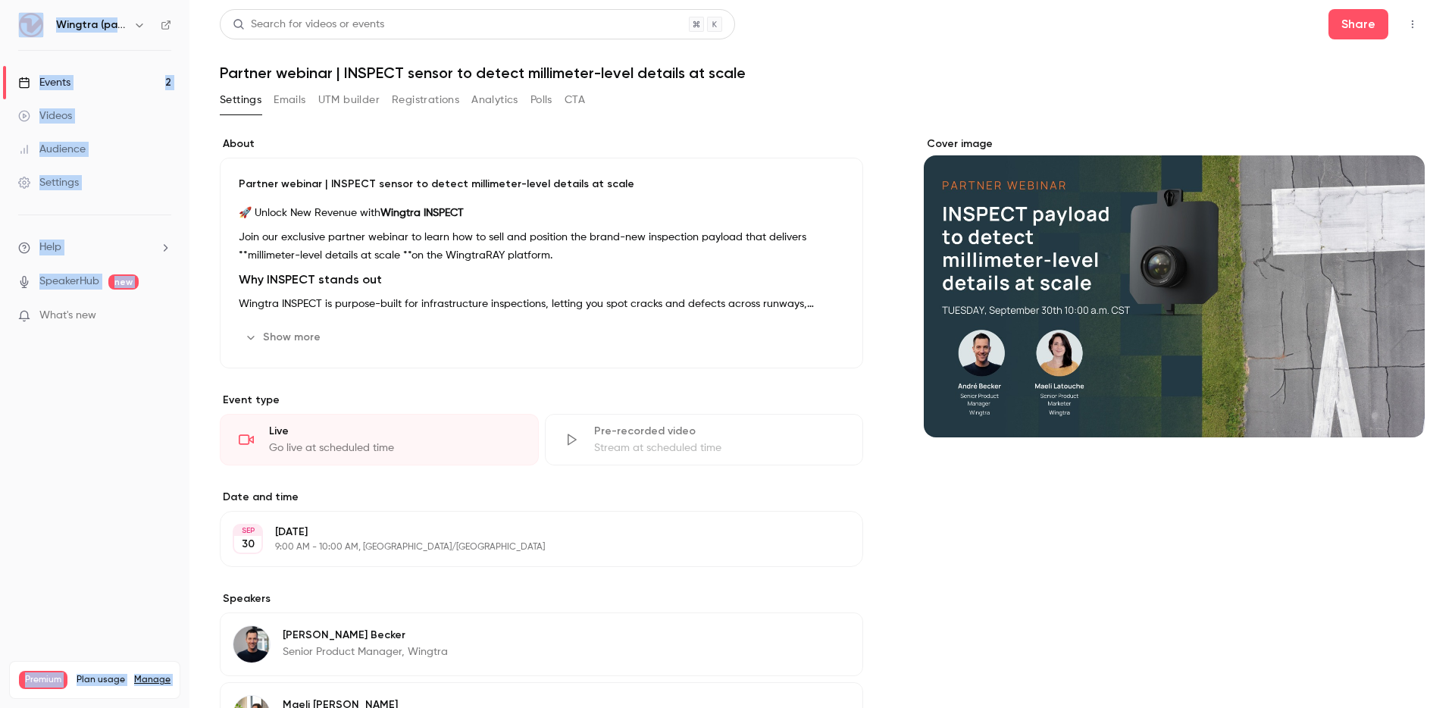
click at [949, 172] on div "Cover image" at bounding box center [1174, 286] width 501 height 301
click at [0, 0] on input "Cover image" at bounding box center [0, 0] width 0 height 0
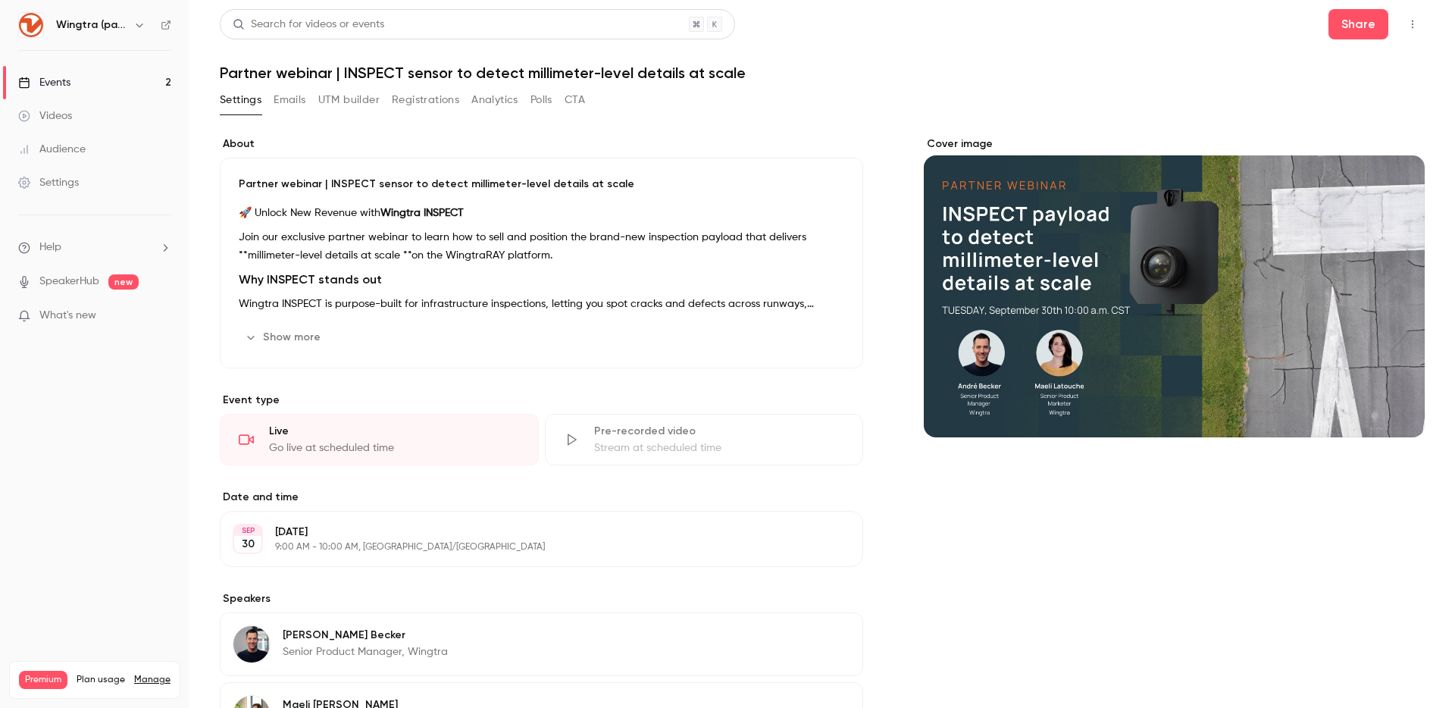
click at [1006, 73] on h1 "Partner webinar | INSPECT sensor to detect millimeter-level details at scale" at bounding box center [822, 73] width 1205 height 18
click at [40, 77] on div "Events" at bounding box center [44, 82] width 52 height 15
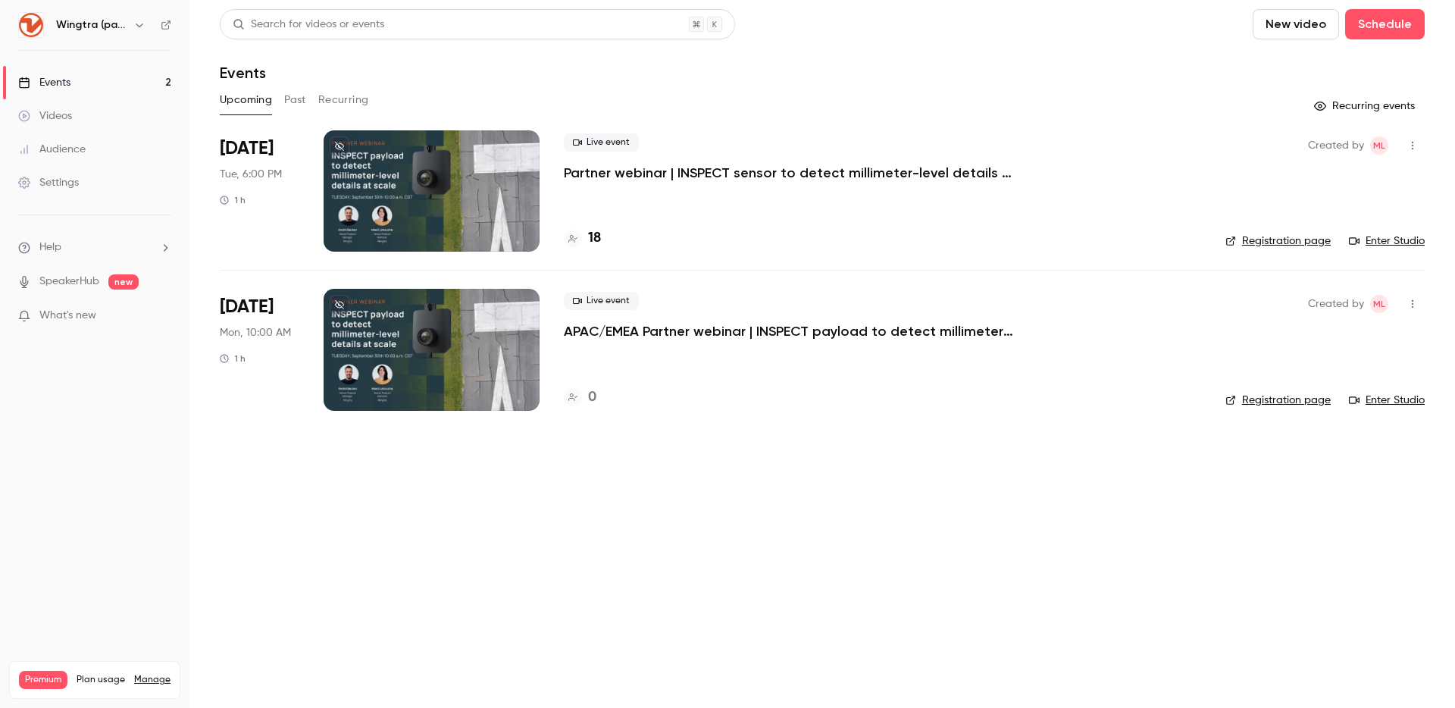
click at [596, 236] on h4 "18" at bounding box center [594, 238] width 13 height 20
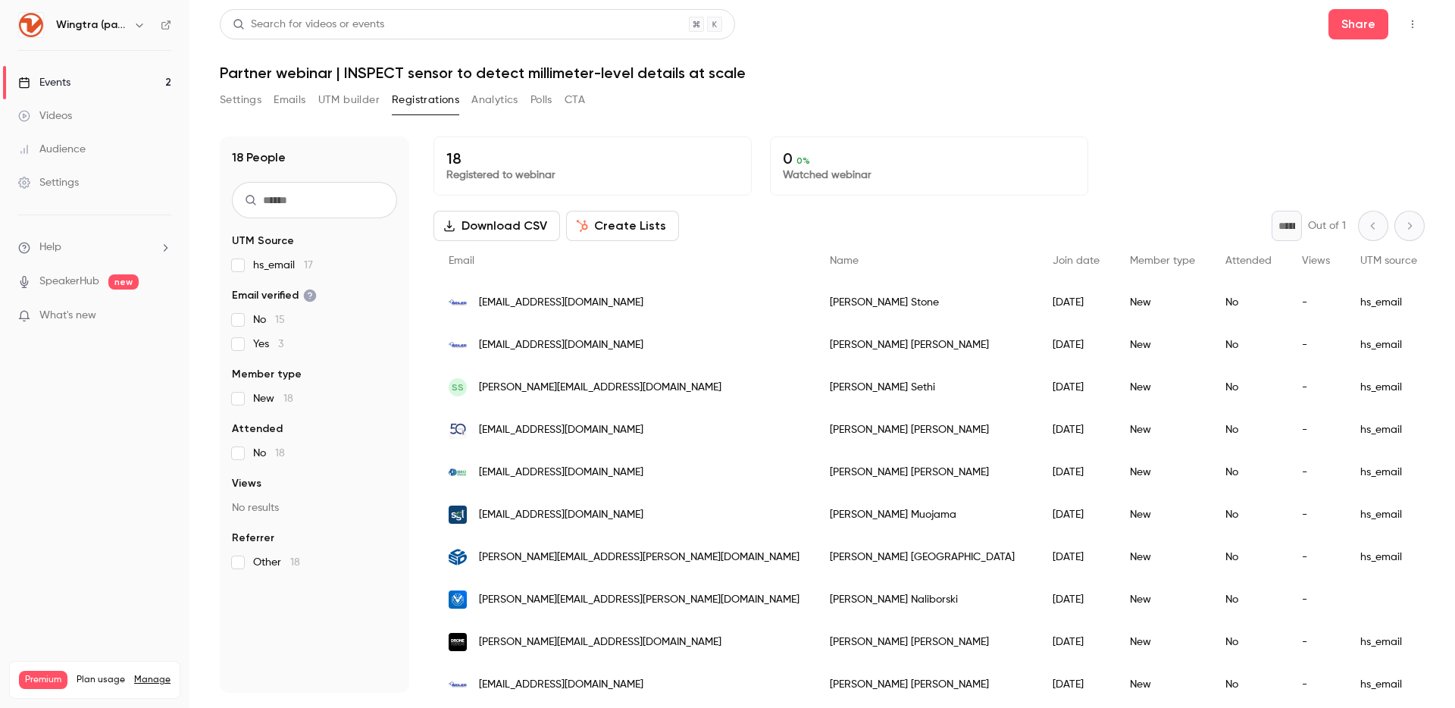
click at [507, 220] on button "Download CSV" at bounding box center [496, 226] width 127 height 30
click at [605, 251] on div "Email" at bounding box center [623, 261] width 381 height 40
click at [608, 233] on button "Create Lists" at bounding box center [622, 226] width 113 height 30
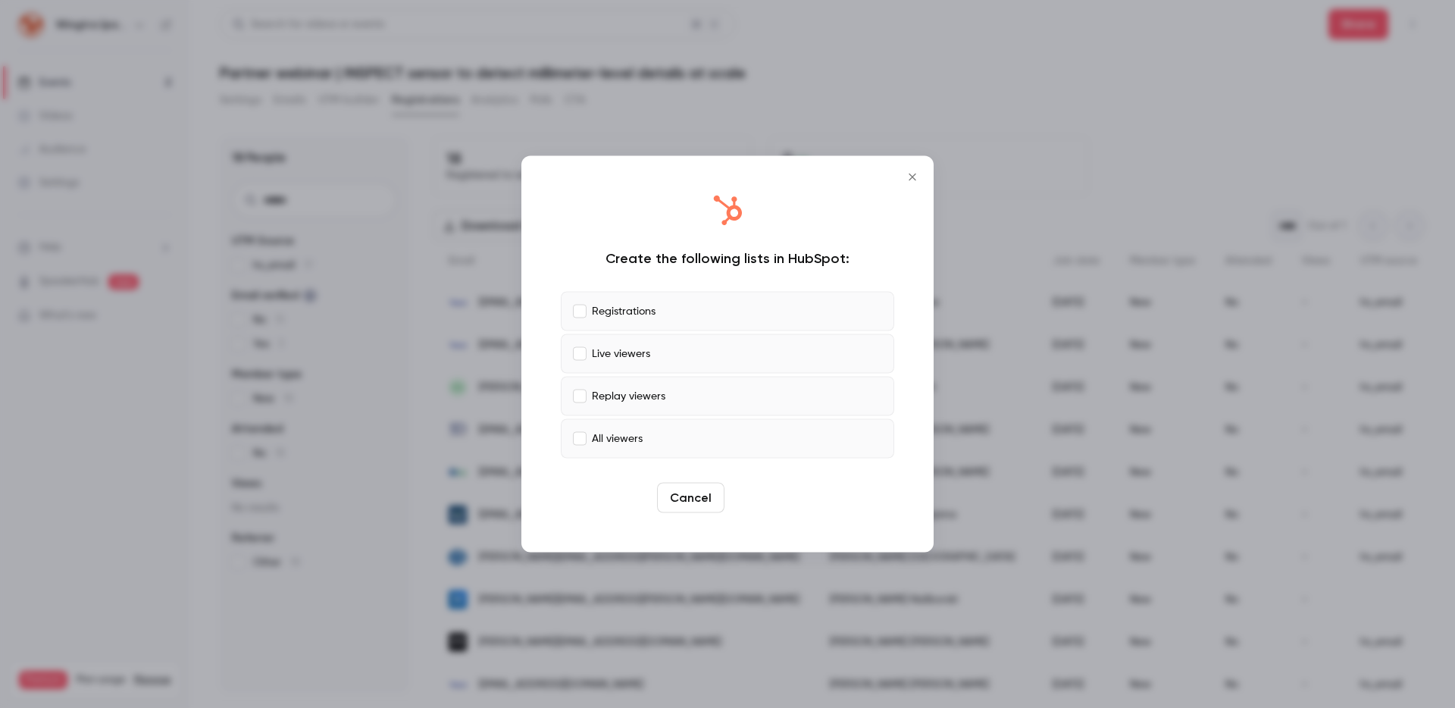
click at [755, 496] on button "Create" at bounding box center [764, 498] width 68 height 30
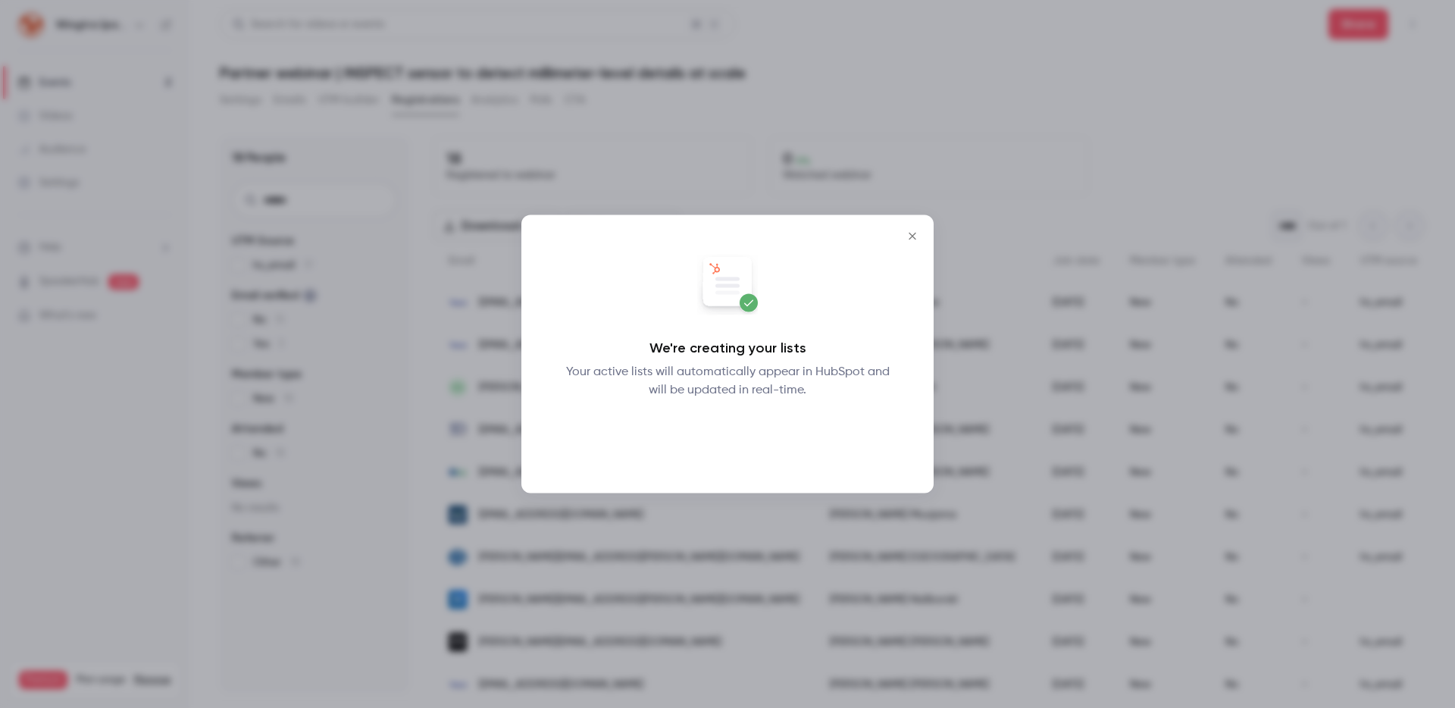
click at [723, 436] on button "Okay" at bounding box center [727, 439] width 55 height 30
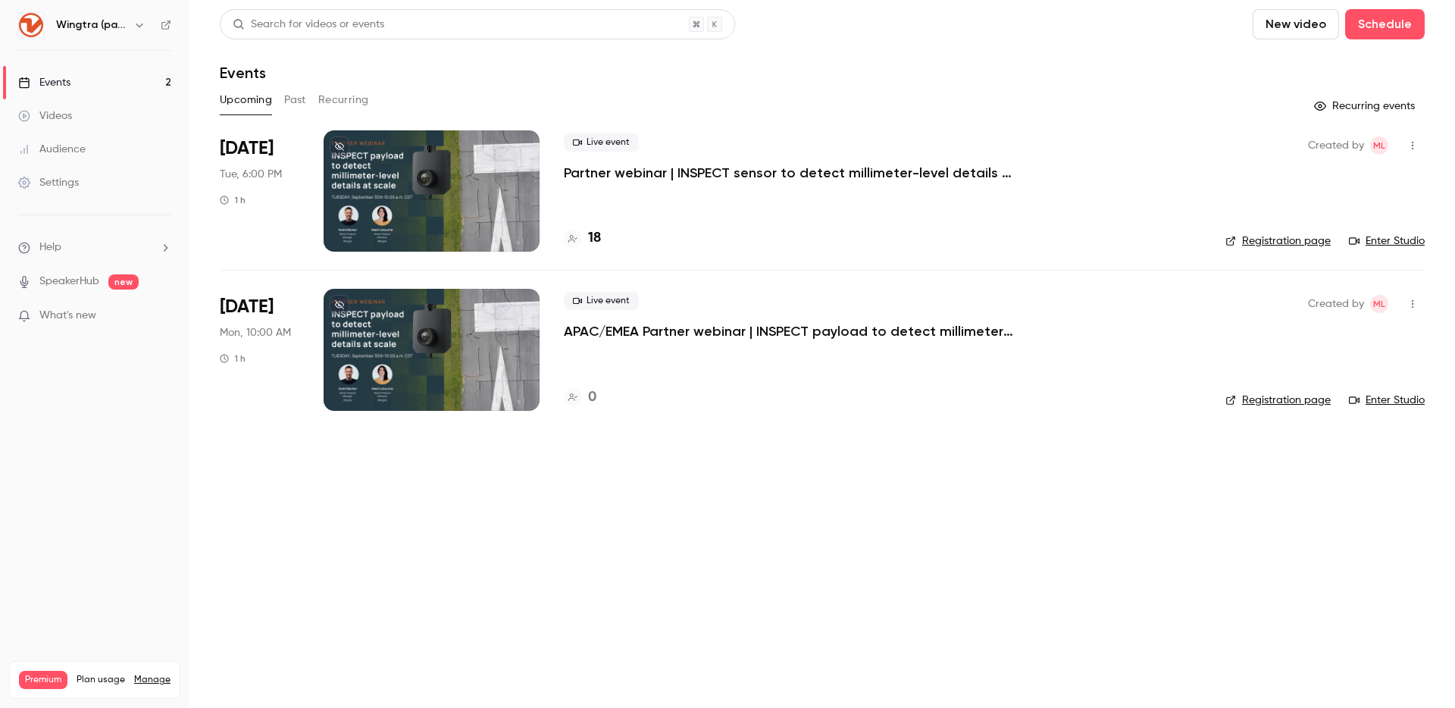
click at [1175, 321] on div "Live event APAC/EMEA Partner webinar | INSPECT payload to detect millimeter-lev…" at bounding box center [882, 316] width 637 height 48
click at [1250, 393] on link "Registration page" at bounding box center [1277, 400] width 105 height 15
click at [1294, 237] on link "Registration page" at bounding box center [1277, 240] width 105 height 15
drag, startPoint x: 787, startPoint y: 321, endPoint x: 787, endPoint y: 332, distance: 11.4
click at [787, 322] on div "Live event APAC/EMEA Partner webinar | INSPECT payload to detect millimeter-lev…" at bounding box center [882, 316] width 637 height 48
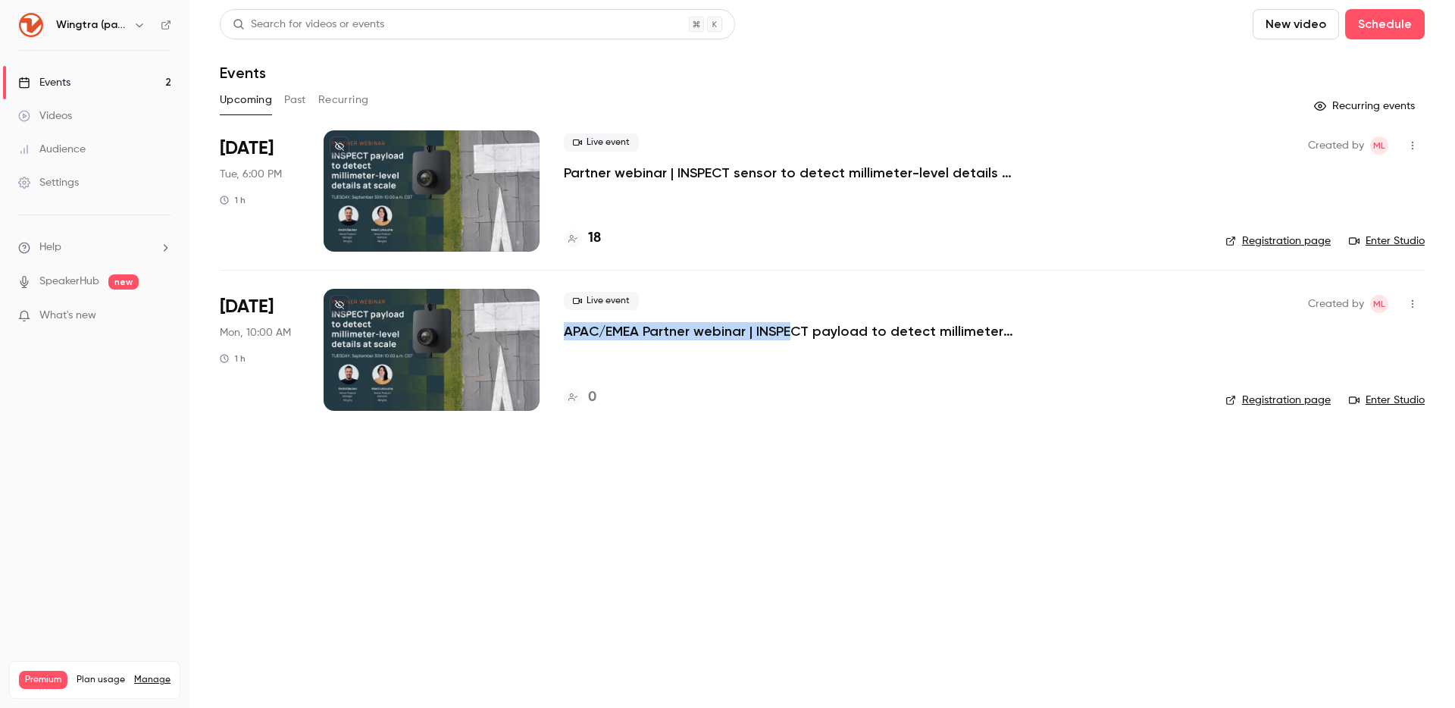
click at [787, 333] on p "APAC/EMEA Partner webinar | INSPECT payload to detect millimeter-level details …" at bounding box center [791, 331] width 455 height 18
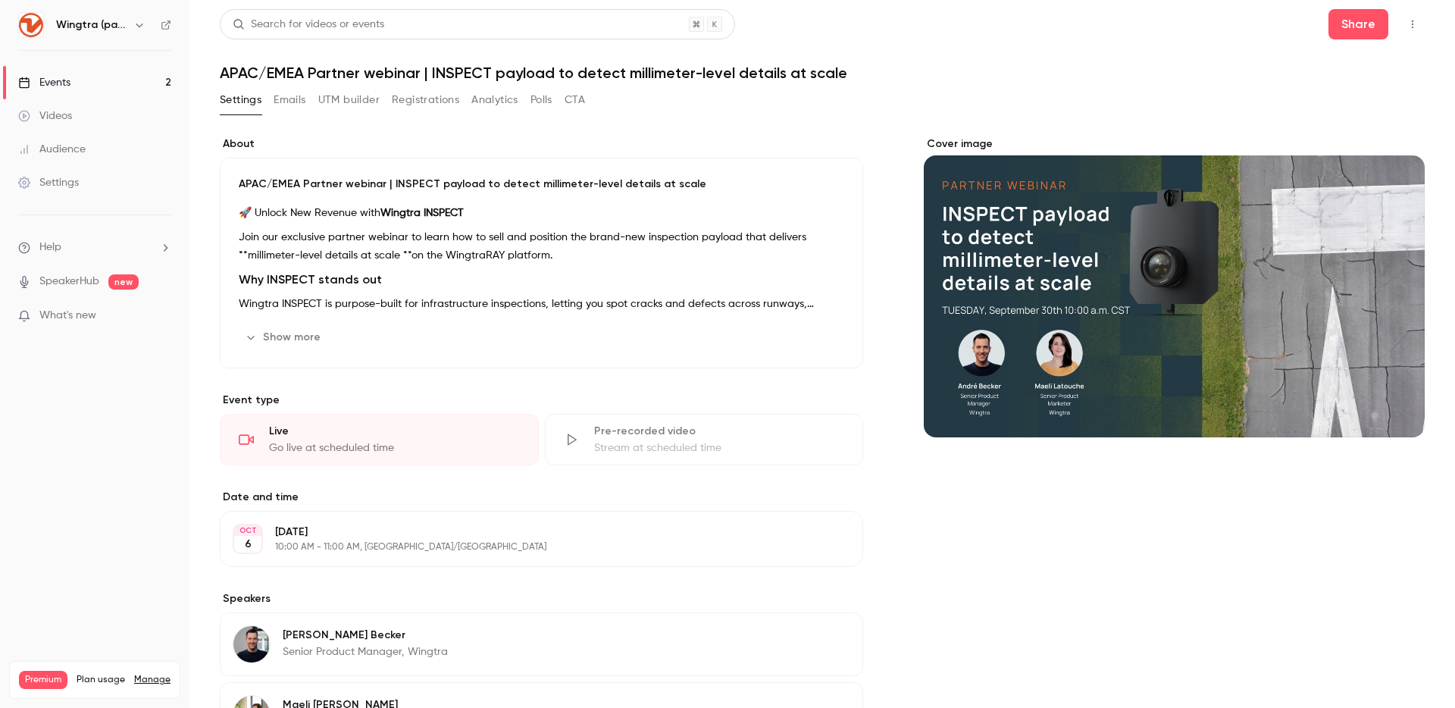
click at [414, 102] on button "Registrations" at bounding box center [425, 100] width 67 height 24
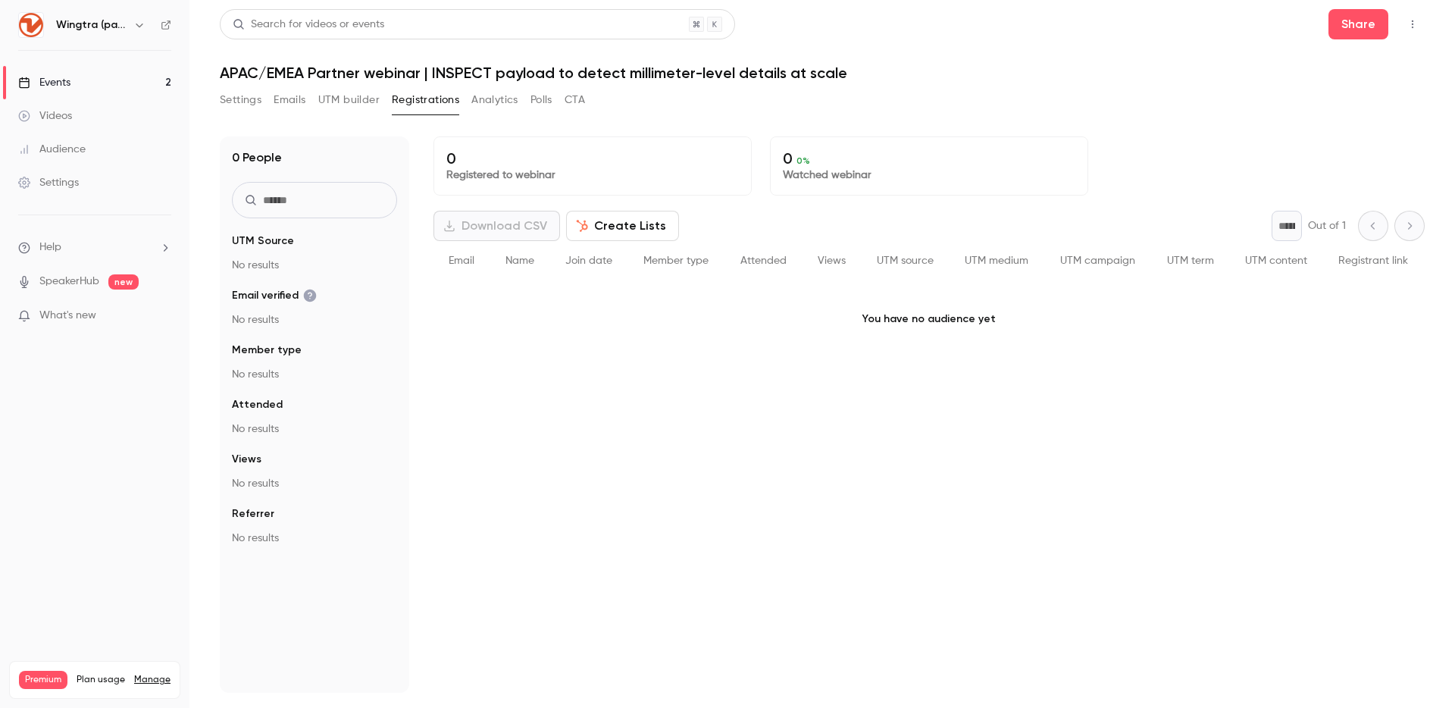
click at [624, 227] on button "Create Lists" at bounding box center [622, 226] width 113 height 30
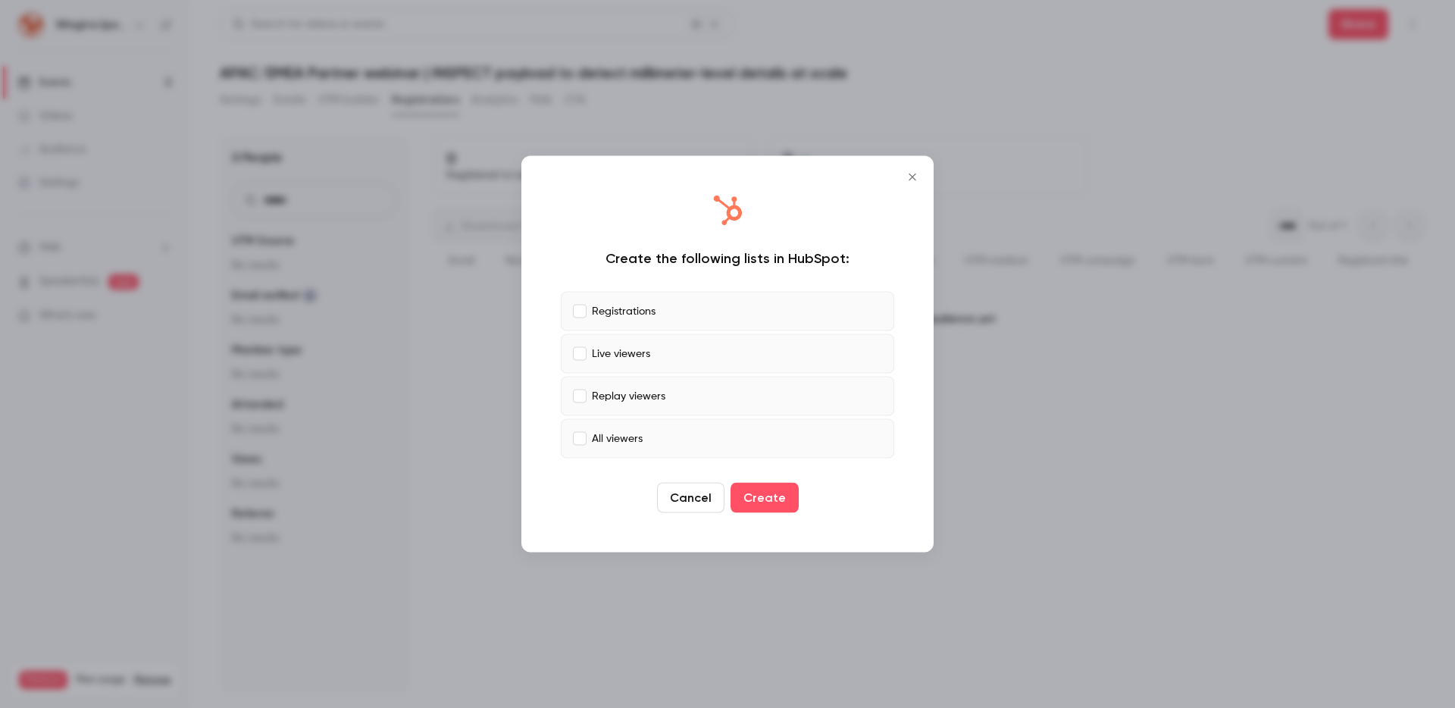
drag, startPoint x: 775, startPoint y: 503, endPoint x: 772, endPoint y: 494, distance: 9.6
click at [774, 503] on button "Create" at bounding box center [764, 498] width 68 height 30
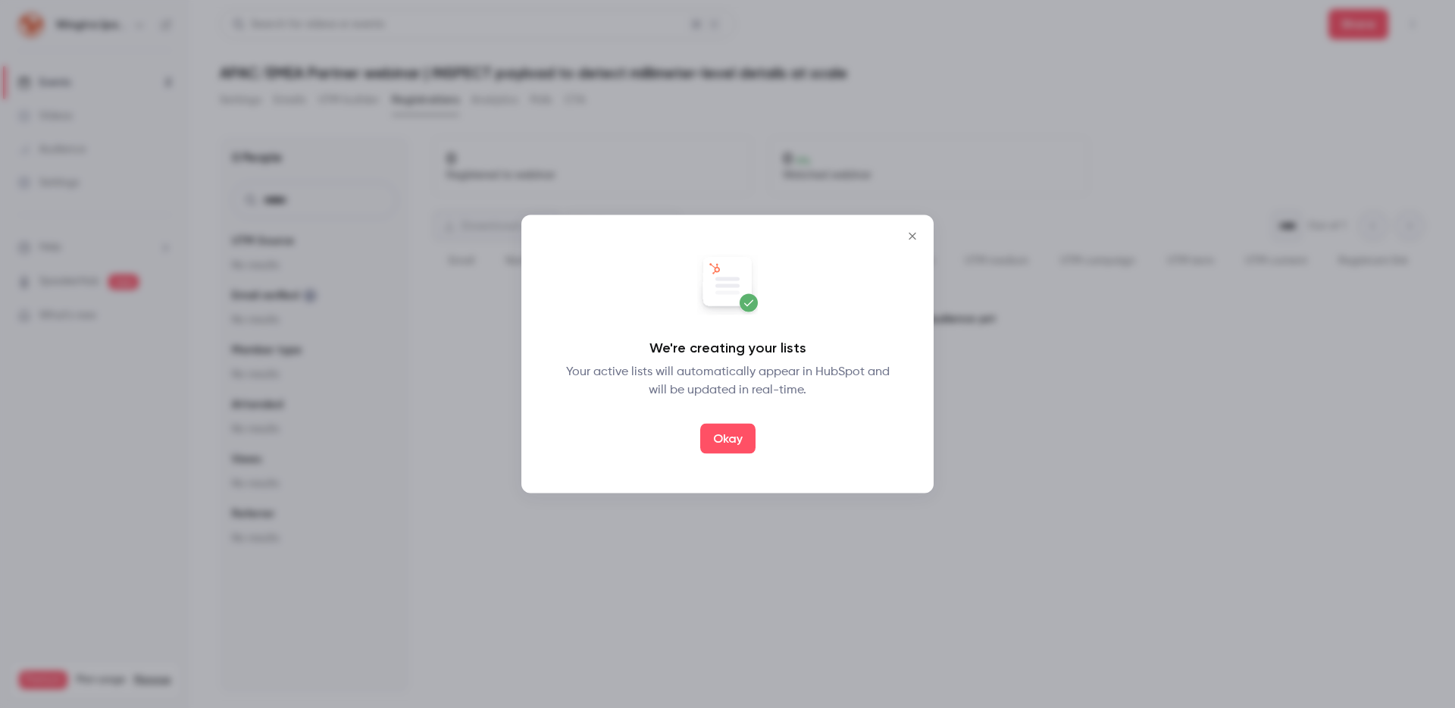
drag, startPoint x: 915, startPoint y: 230, endPoint x: 1031, endPoint y: 60, distance: 206.2
click at [918, 228] on button "Close" at bounding box center [912, 236] width 30 height 30
